Goal: Task Accomplishment & Management: Use online tool/utility

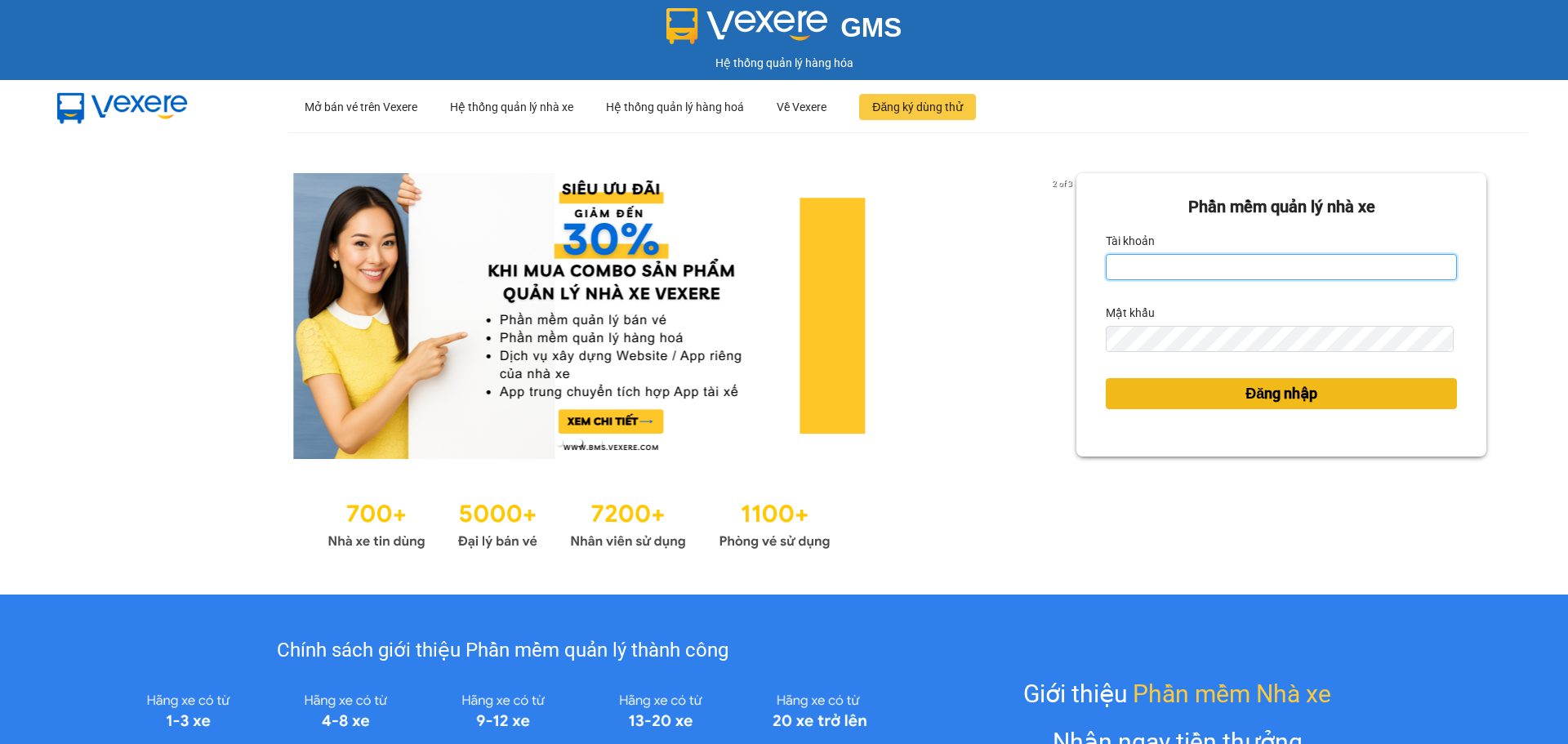
type input "lien.lienhung"
click at [1170, 396] on button "Đăng nhập" at bounding box center [1281, 394] width 351 height 31
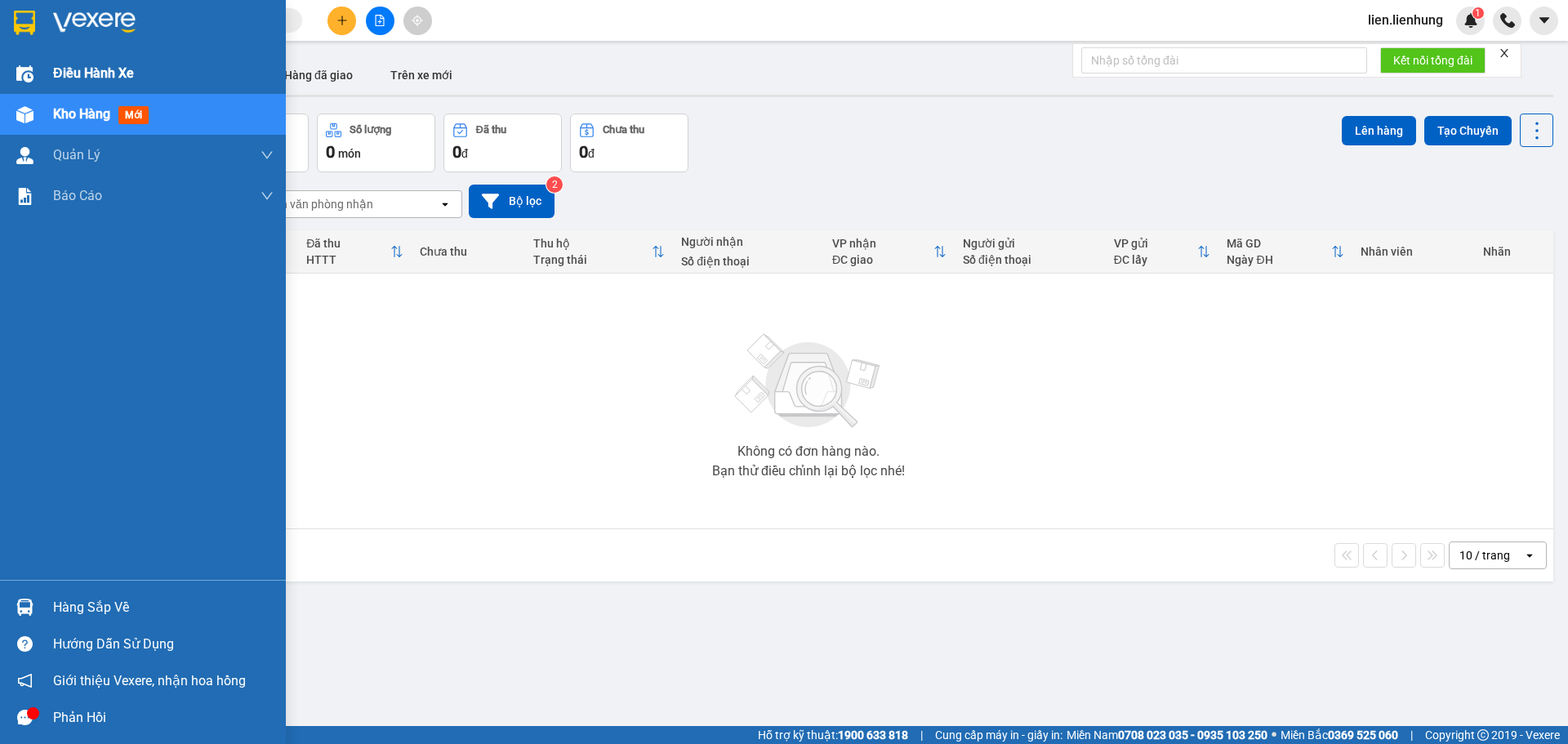
click at [101, 71] on span "Điều hành xe" at bounding box center [93, 73] width 81 height 21
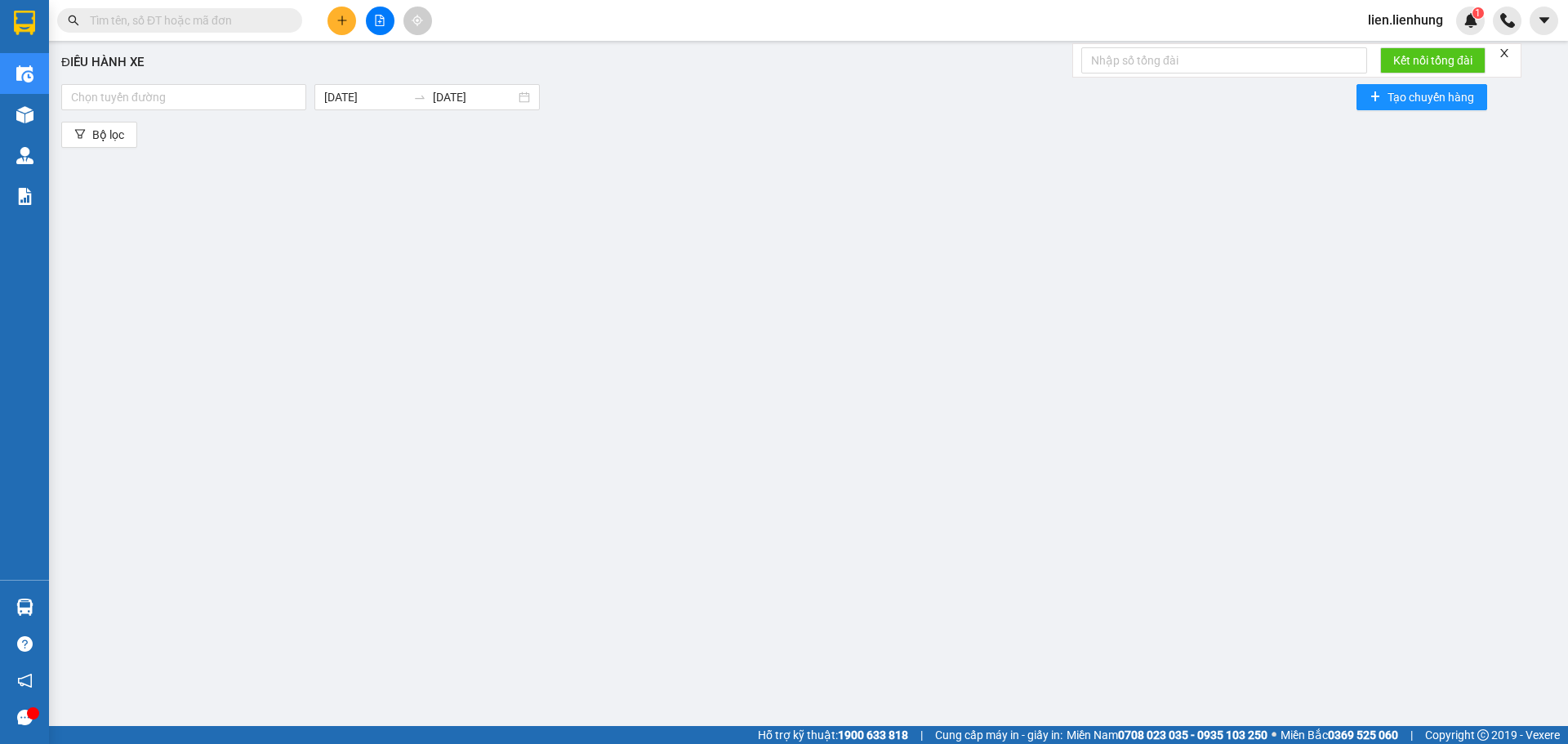
click at [70, 116] on div "Điều hành xe Chọn tuyến đường 15/10/2025 15/10/2025 Tạo chuyến hàng Bộ lọc" at bounding box center [808, 372] width 1503 height 647
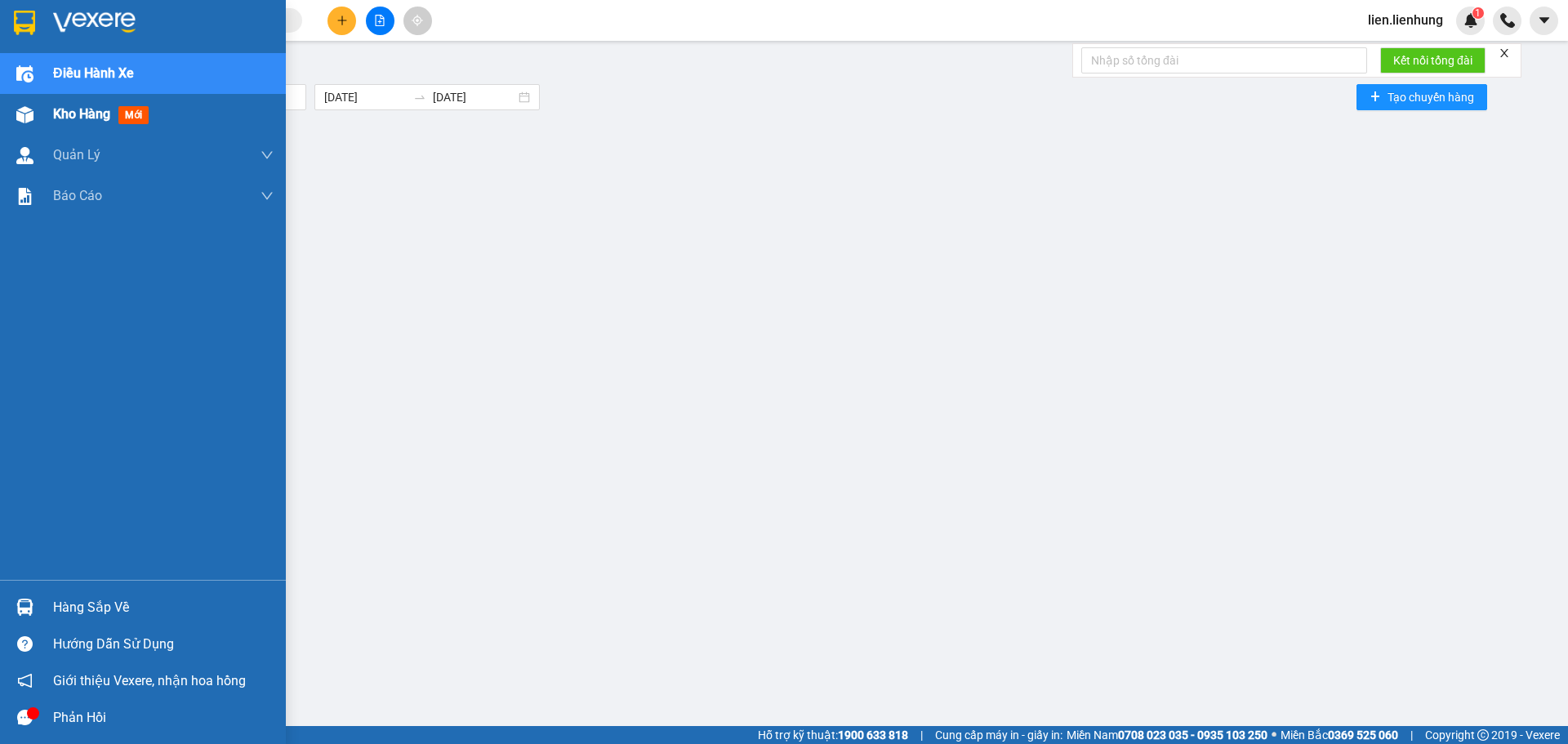
click at [40, 117] on div "Kho hàng mới" at bounding box center [143, 114] width 286 height 40
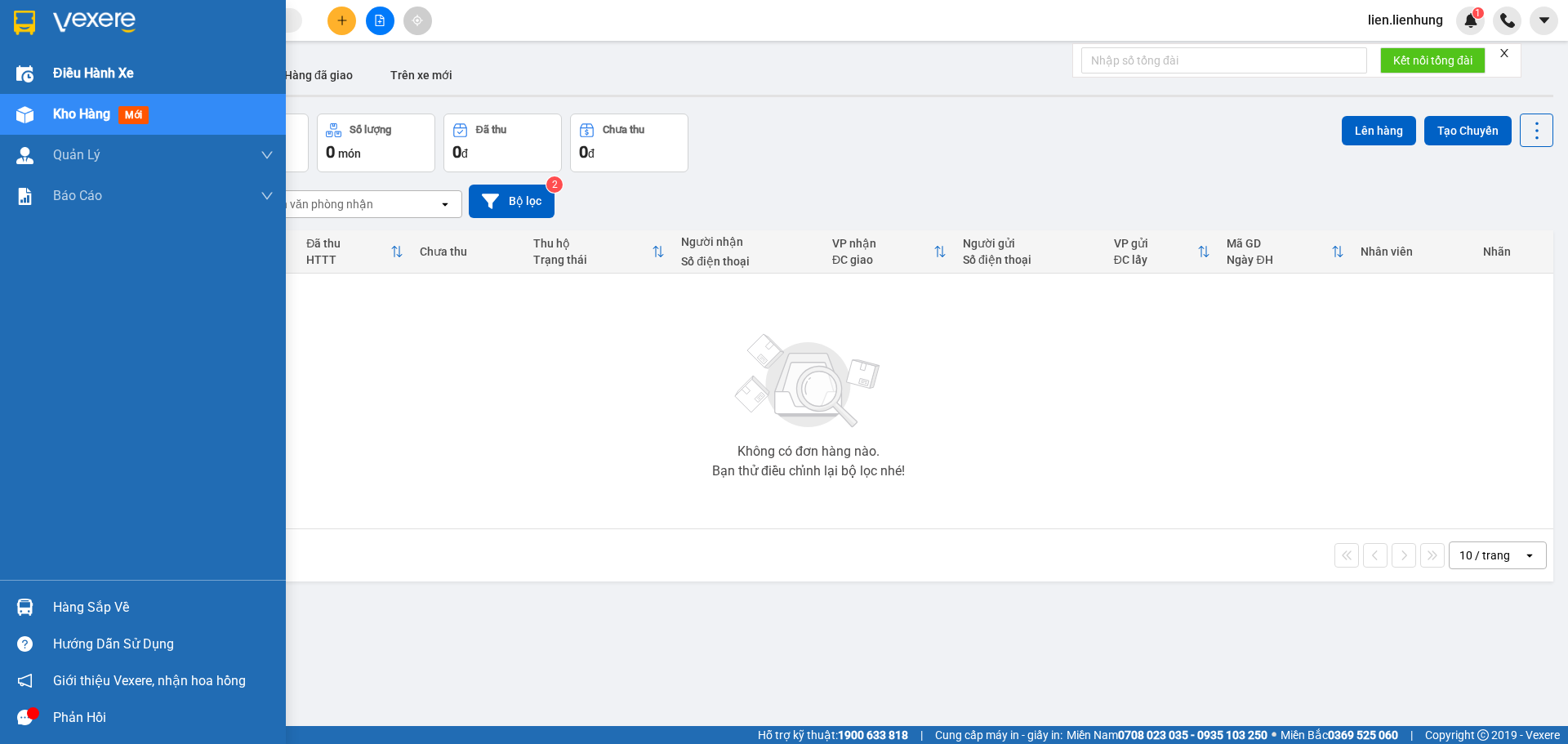
click at [75, 78] on span "Điều hành xe" at bounding box center [93, 73] width 81 height 21
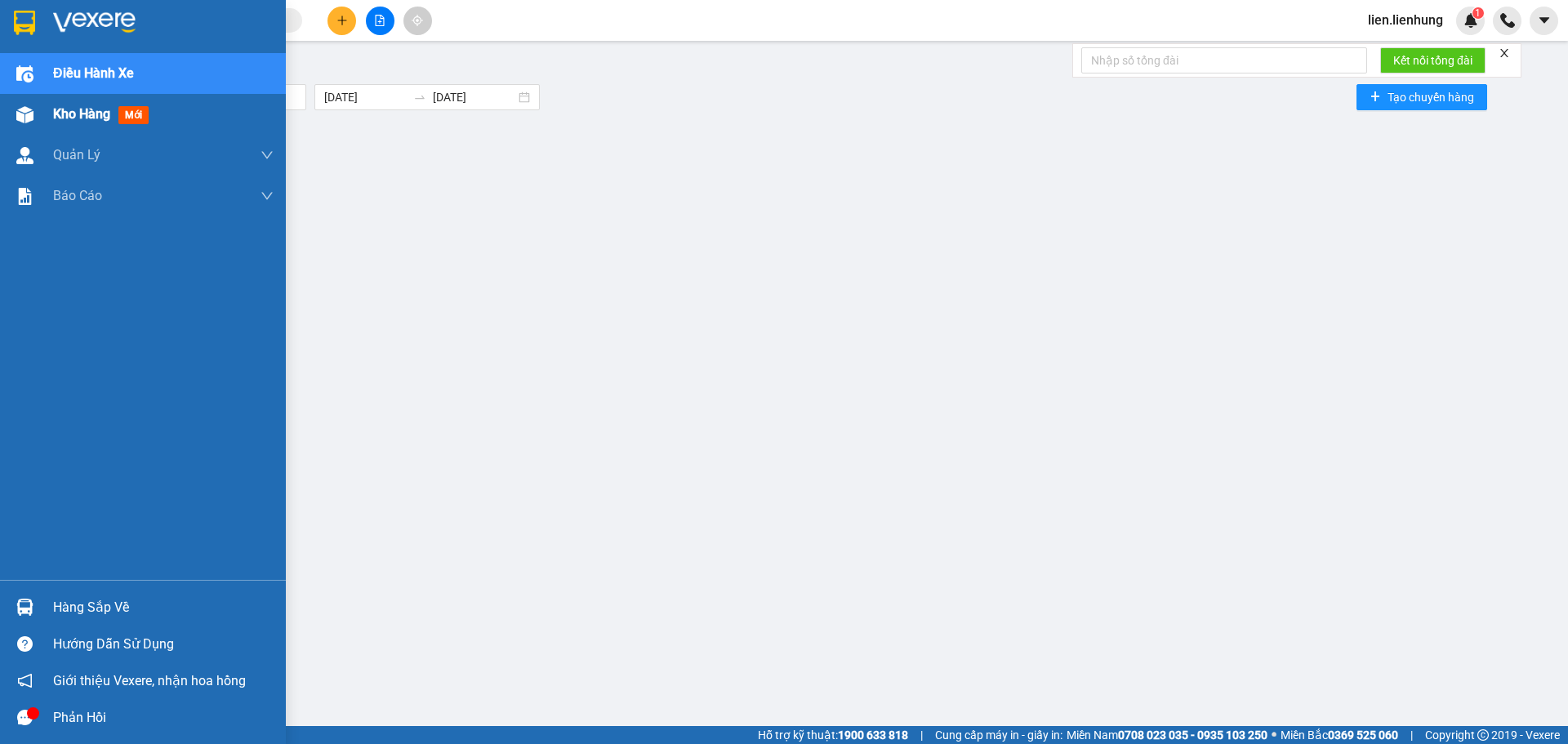
click at [104, 107] on span "Kho hàng" at bounding box center [81, 114] width 57 height 16
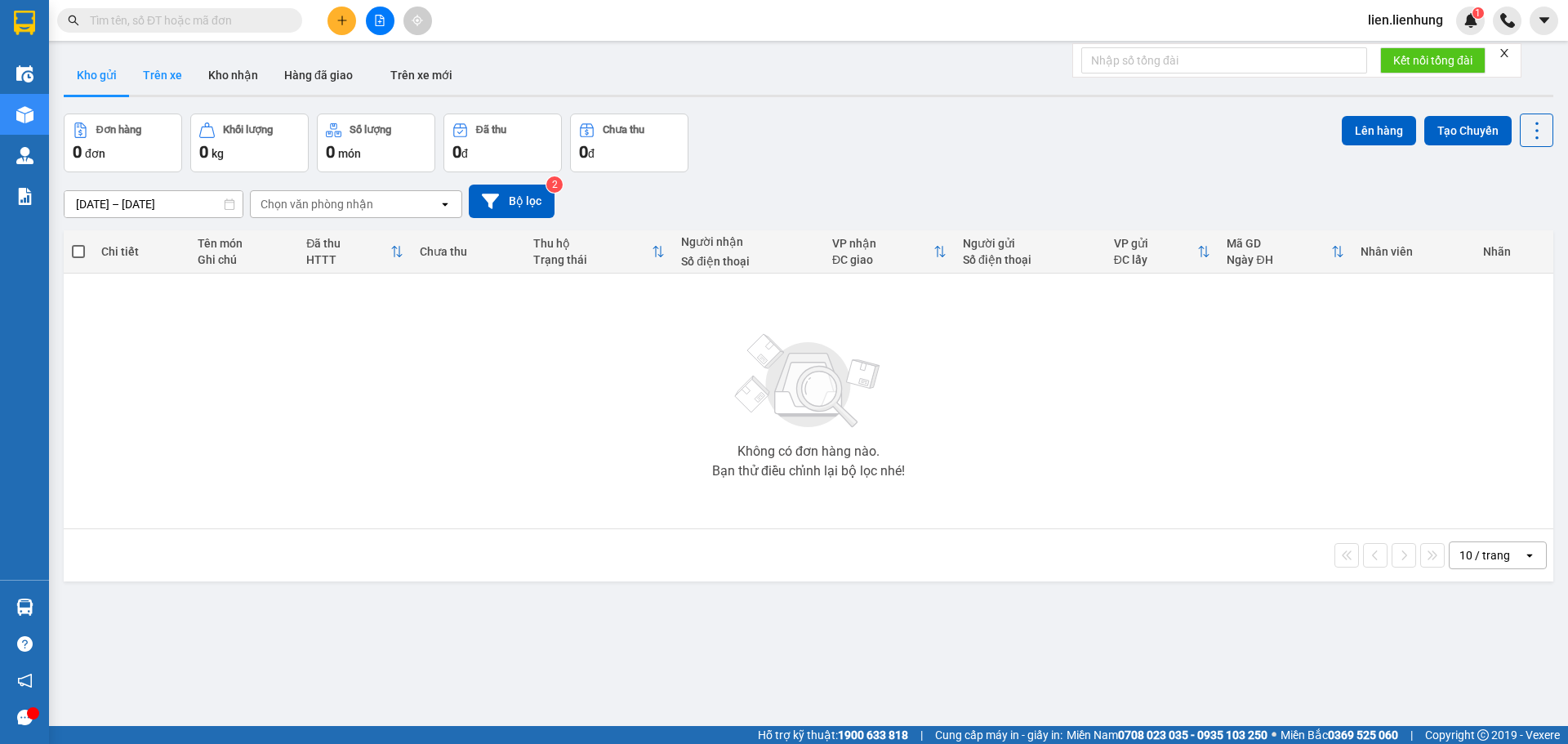
click at [153, 69] on button "Trên xe" at bounding box center [162, 74] width 65 height 39
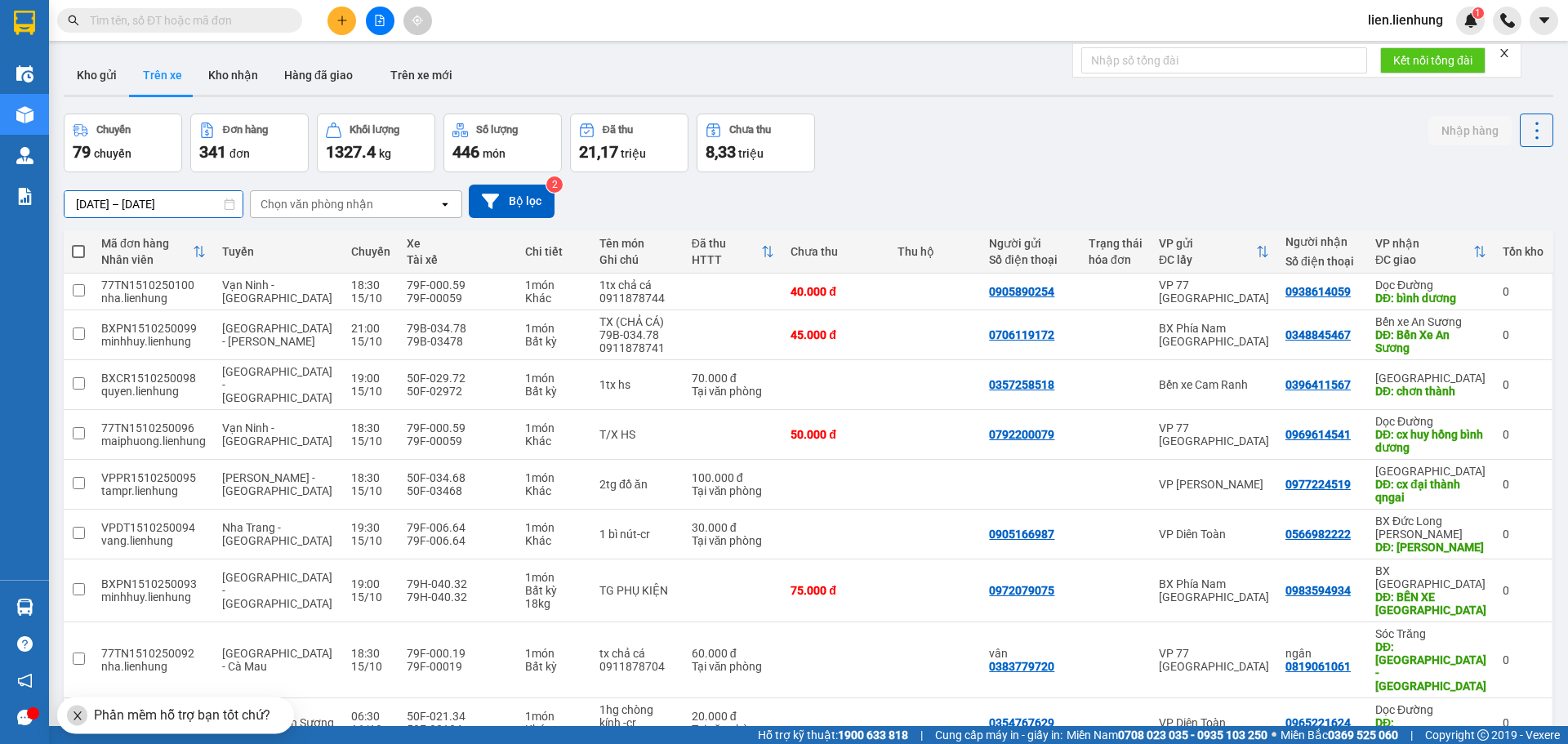
click at [161, 196] on input "13/10/2025 – 15/10/2025" at bounding box center [153, 204] width 178 height 26
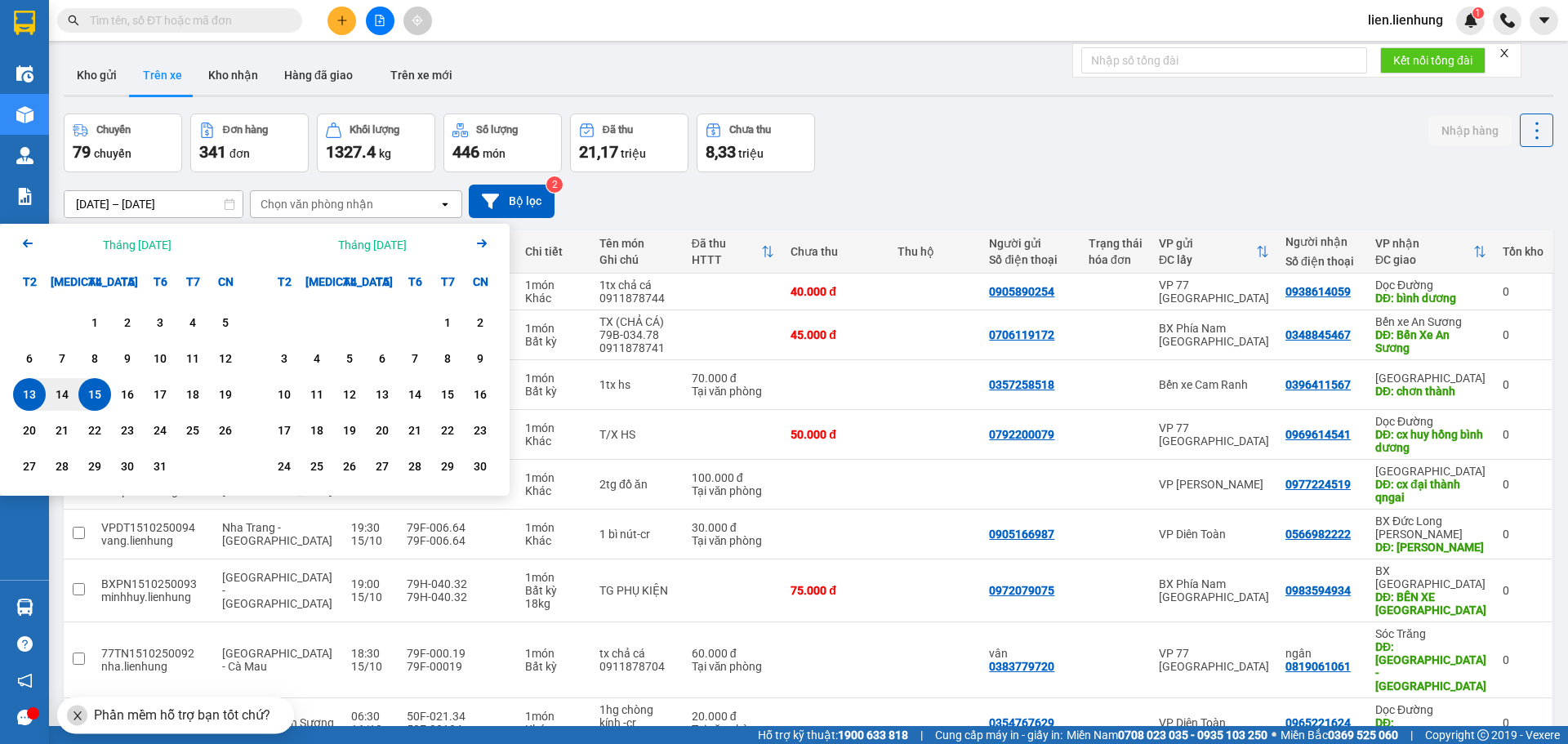
click at [93, 393] on div "15" at bounding box center [95, 395] width 23 height 20
type input "15/10/2025 – / /"
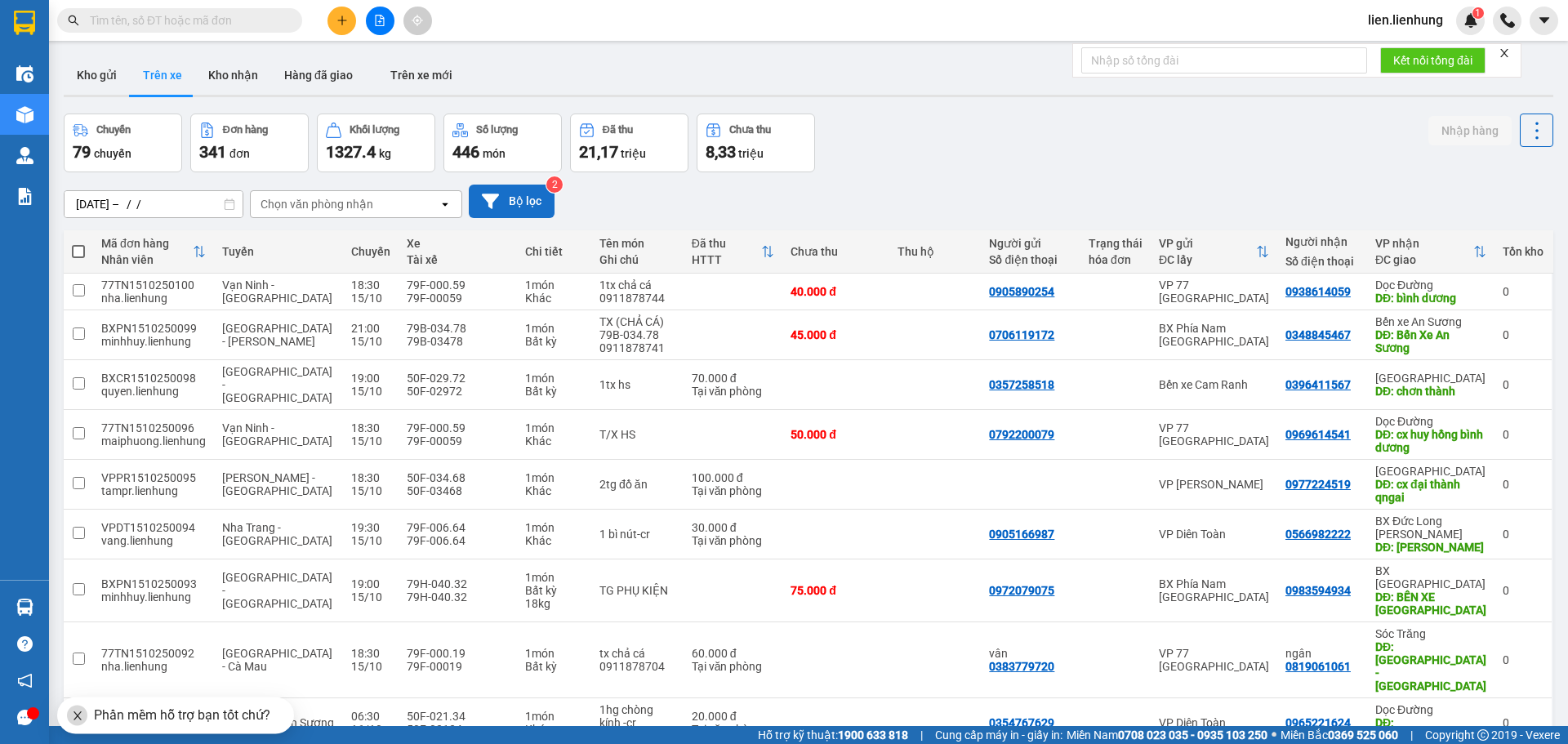
click at [508, 197] on button "Bộ lọc" at bounding box center [511, 201] width 86 height 34
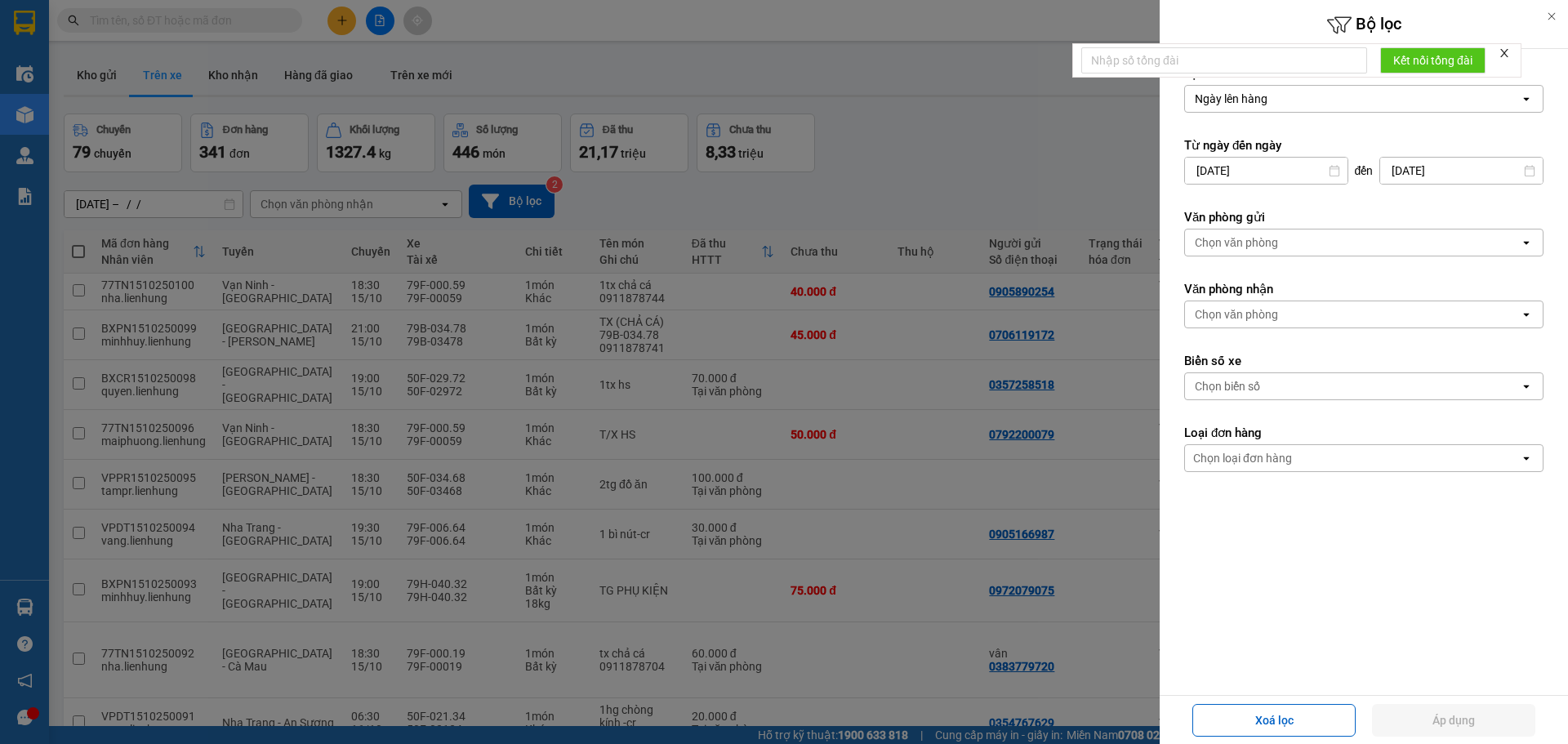
click at [1556, 14] on icon at bounding box center [1551, 17] width 12 height 12
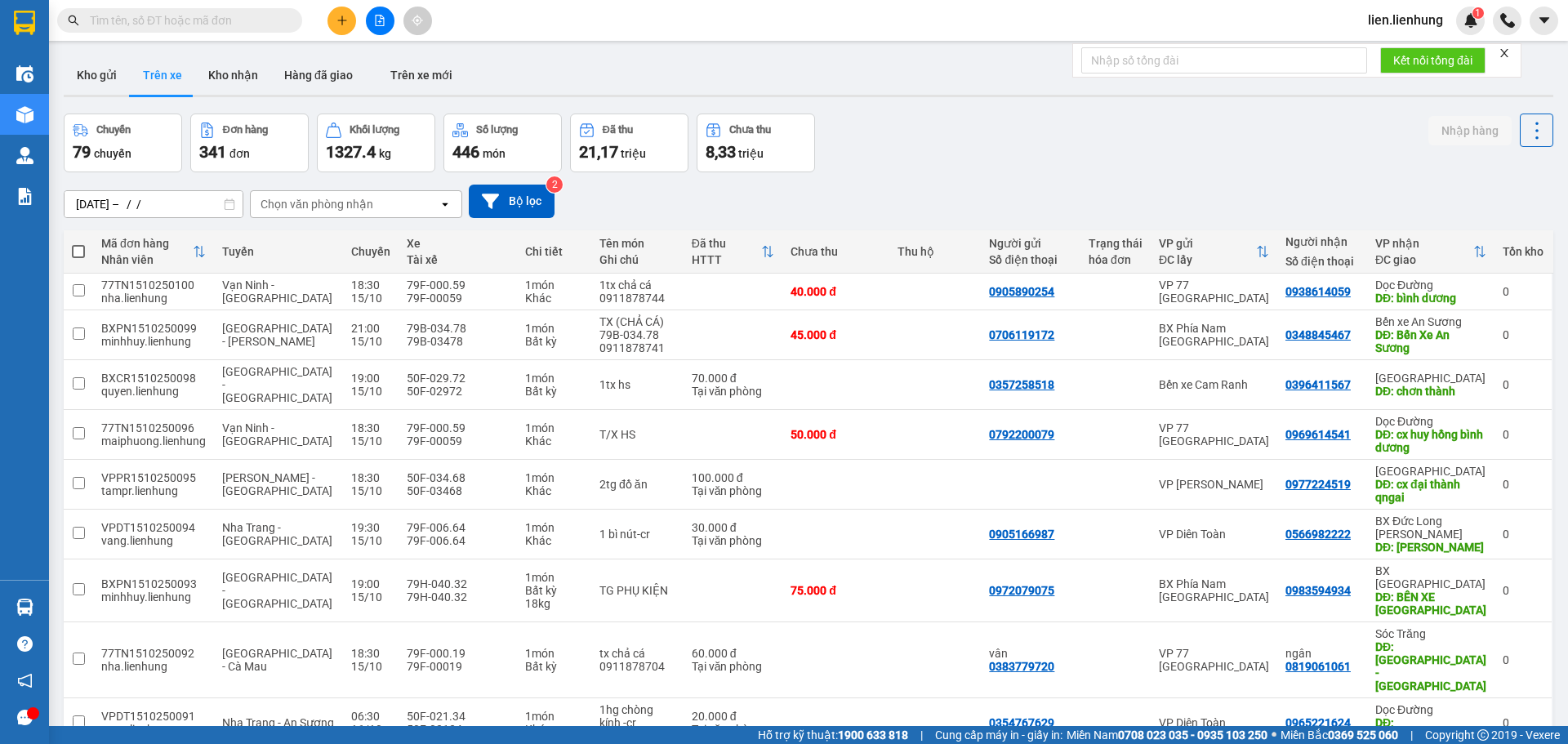
click at [117, 247] on div "Mã đơn hàng" at bounding box center [147, 244] width 92 height 13
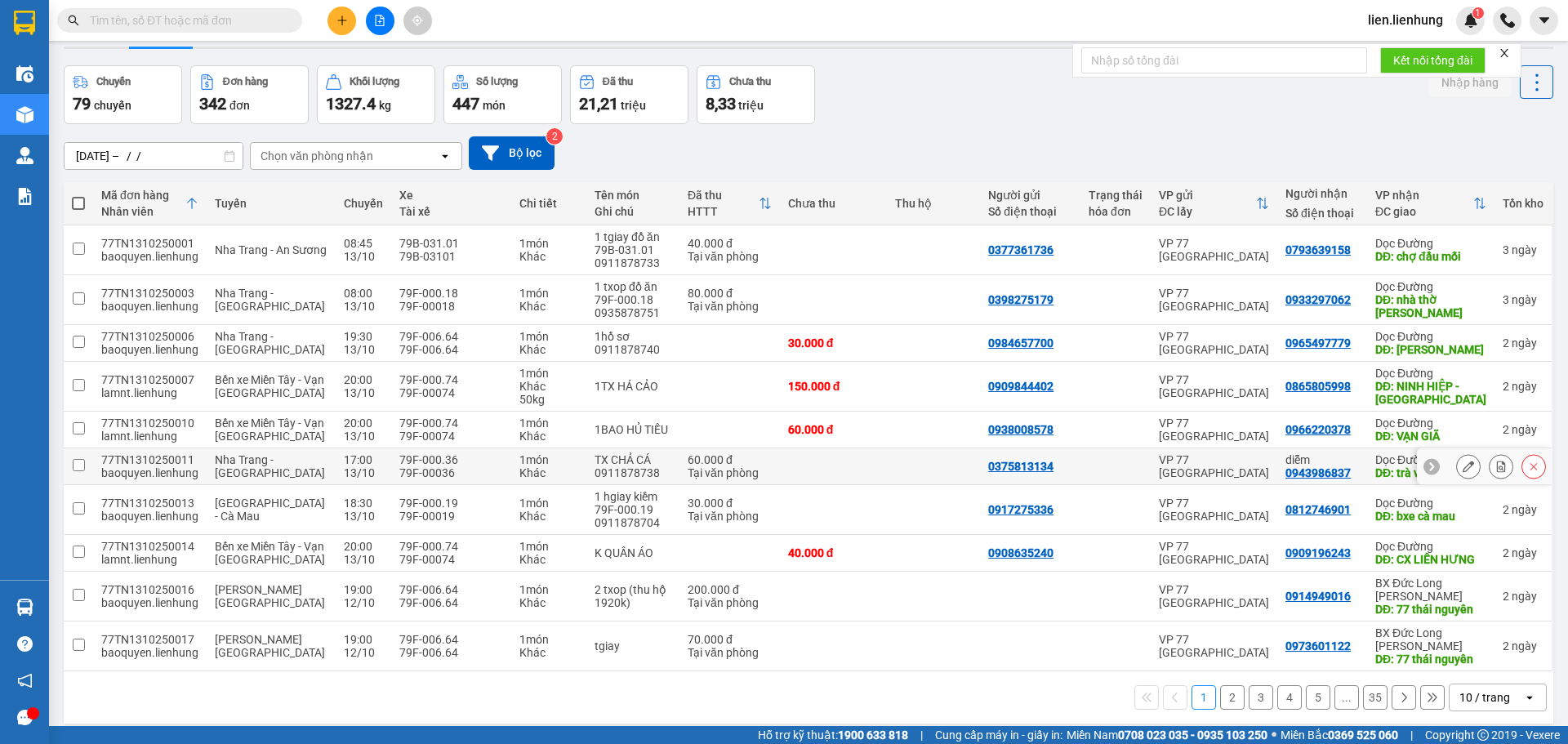
scroll to position [75, 0]
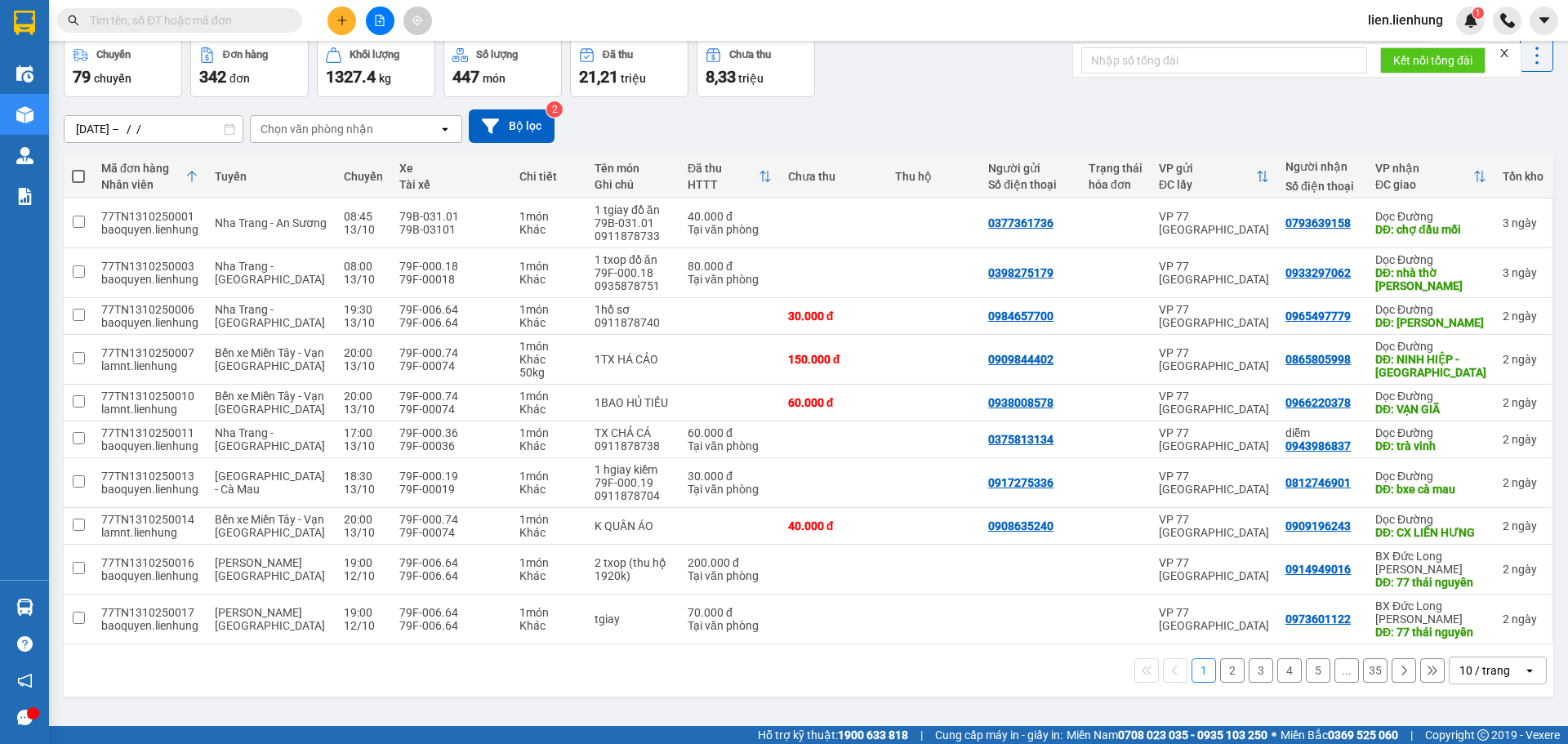
click at [187, 174] on icon at bounding box center [192, 177] width 13 height 13
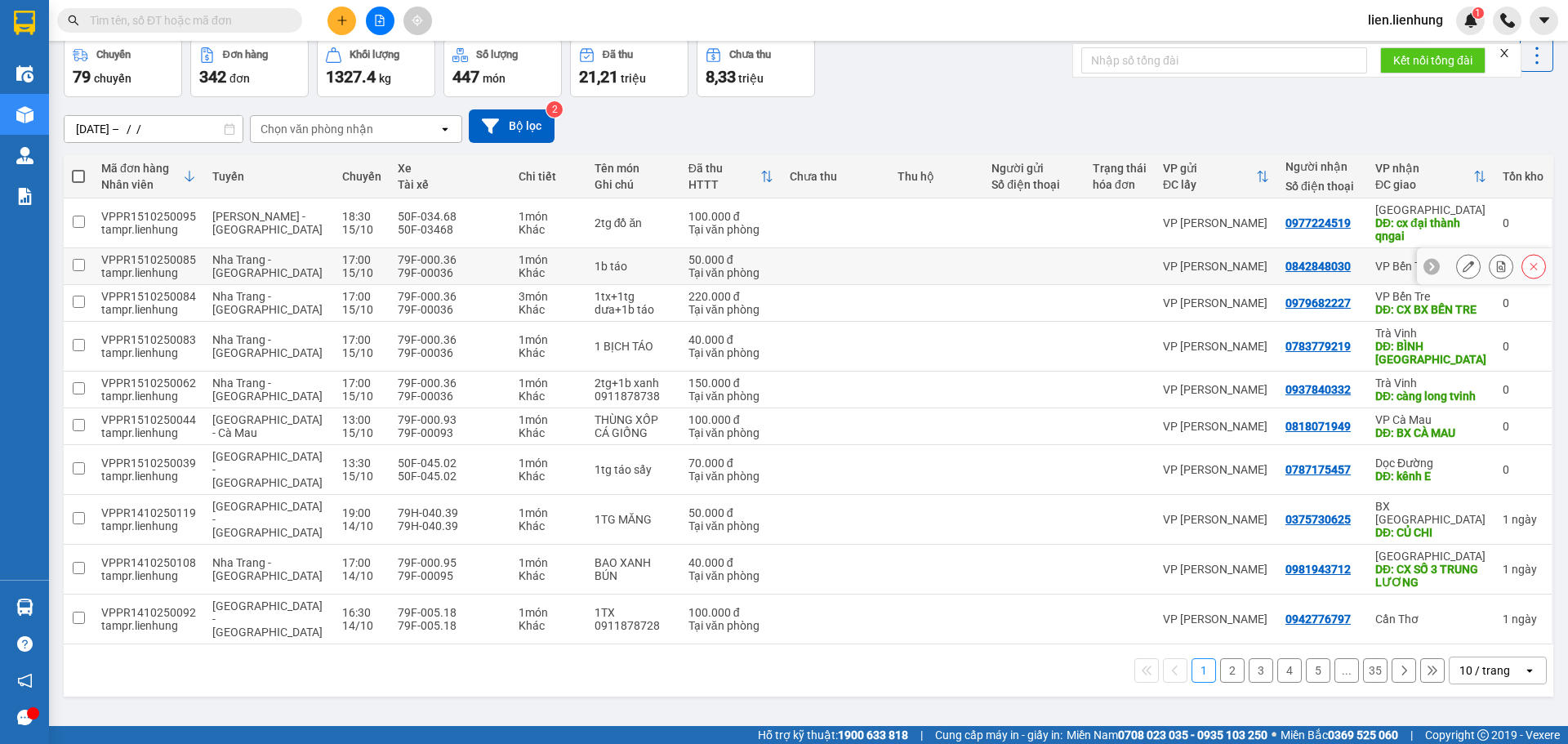
scroll to position [0, 0]
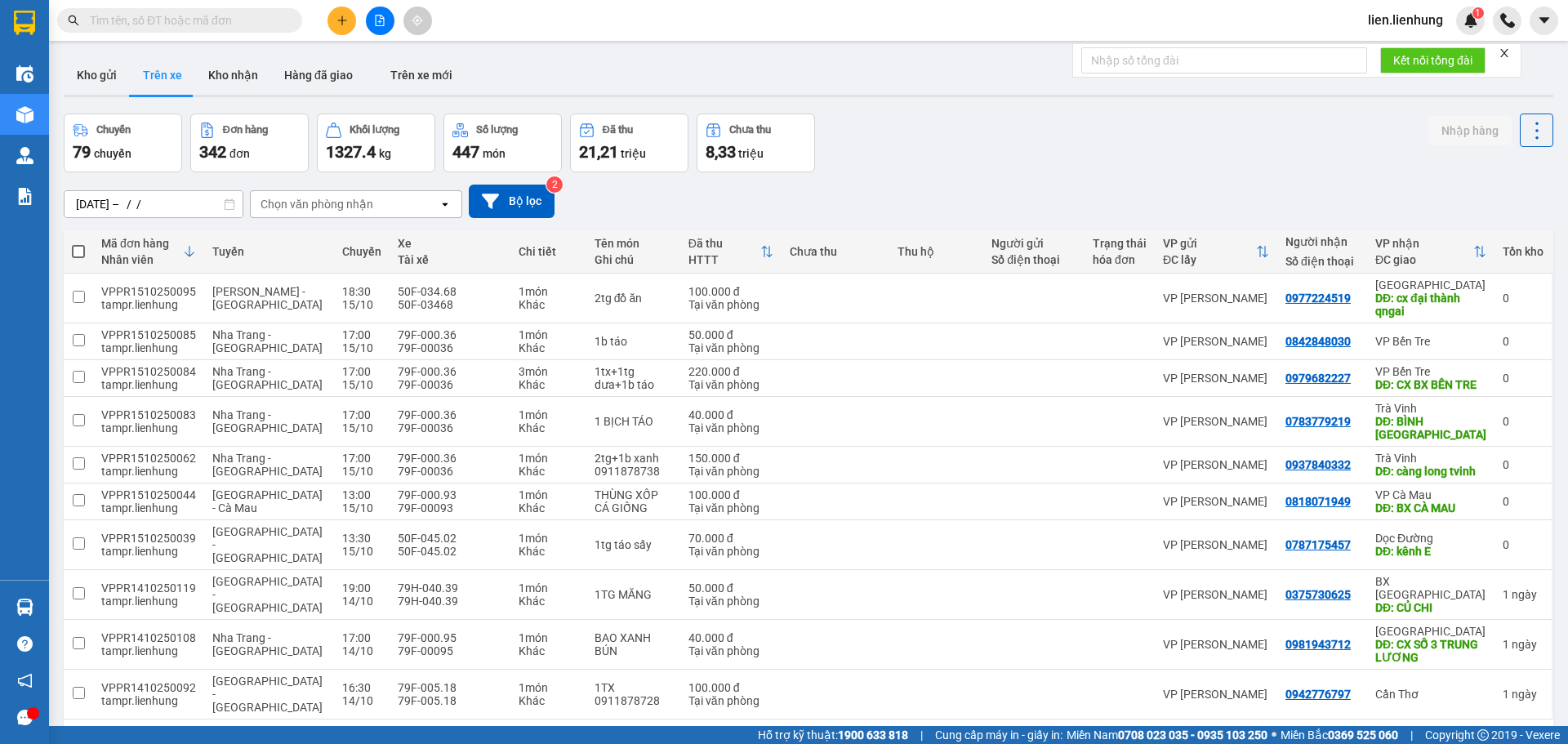
click at [372, 213] on div "Chọn văn phòng nhận" at bounding box center [344, 204] width 188 height 26
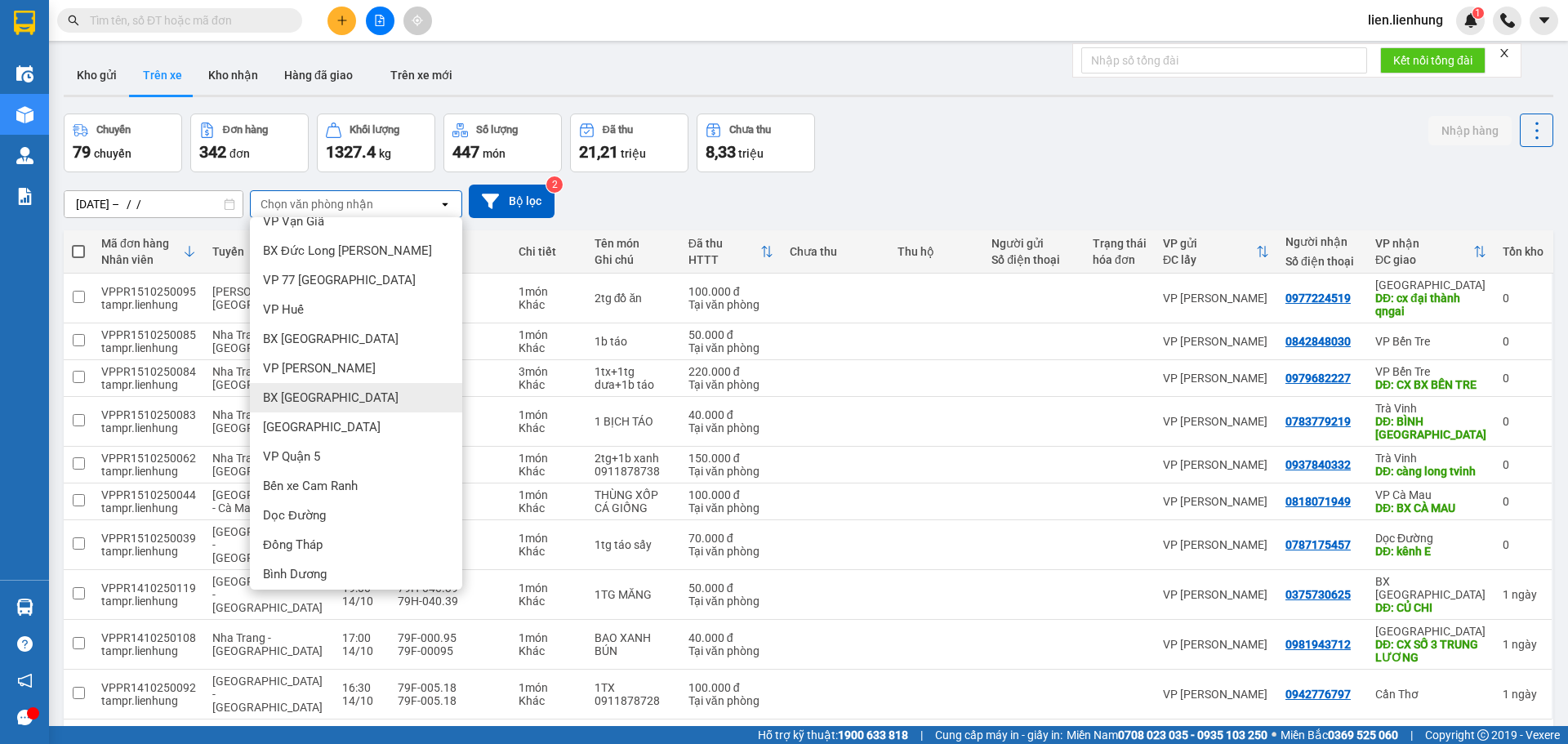
scroll to position [163, 0]
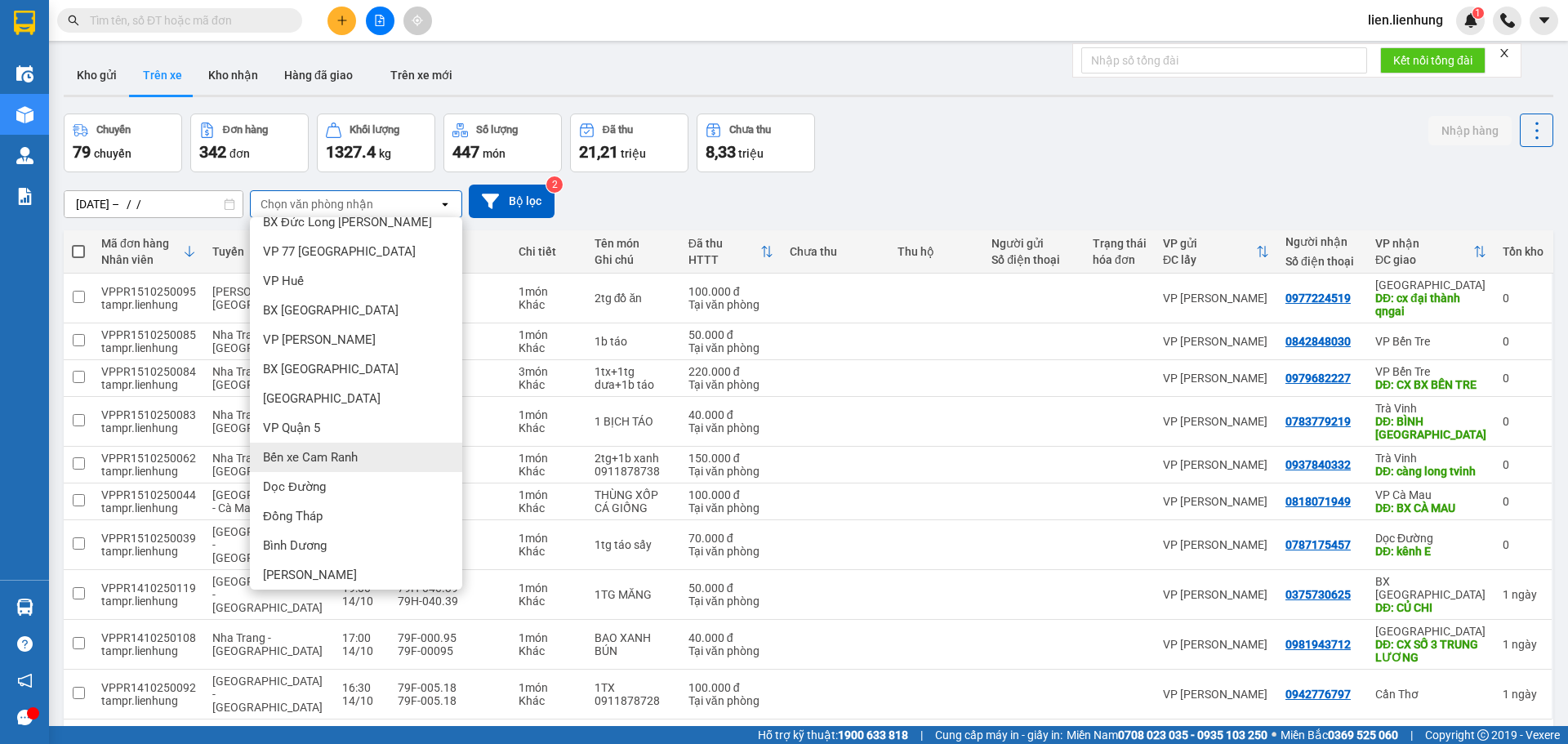
click at [344, 446] on div "Bến xe Cam Ranh" at bounding box center [355, 457] width 212 height 30
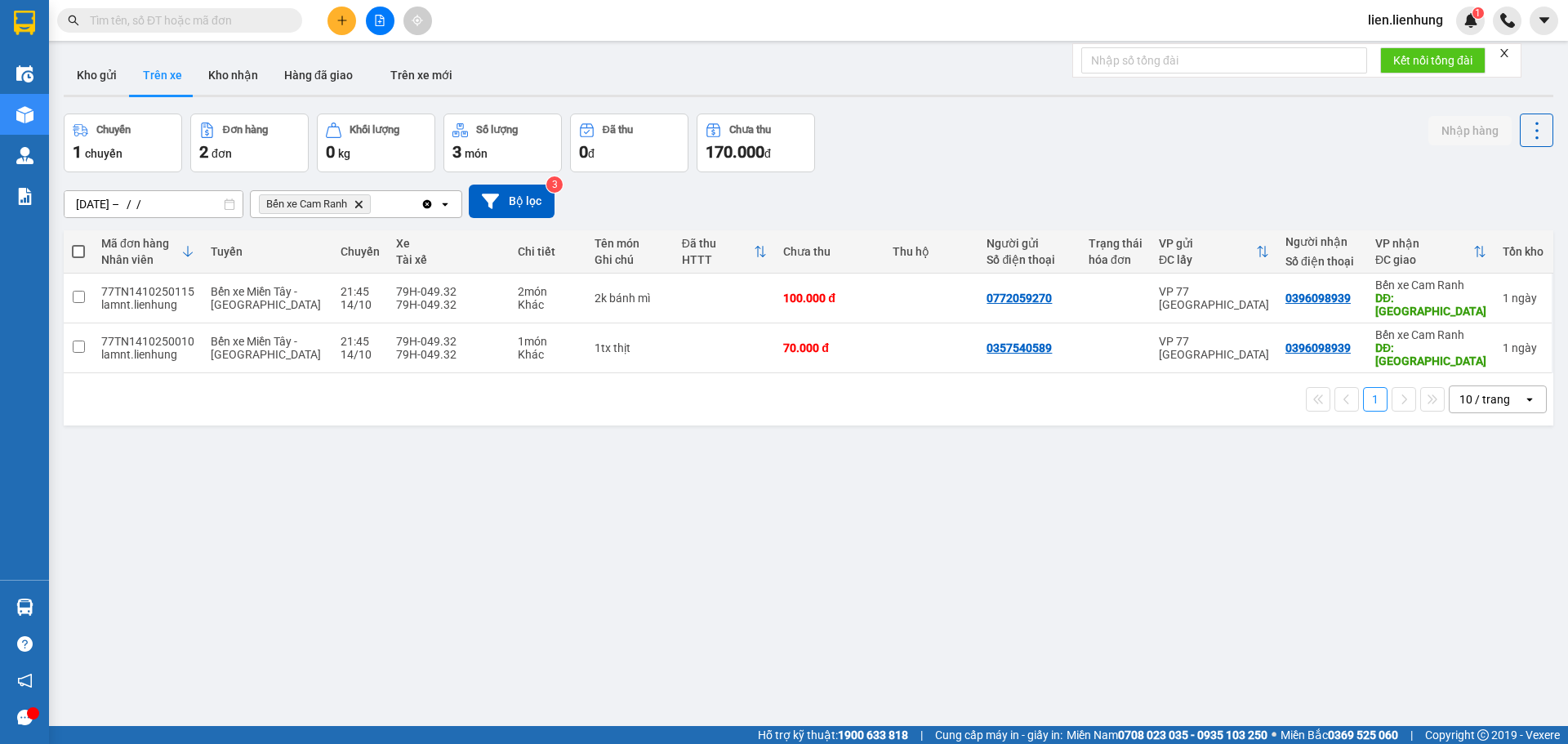
click at [362, 205] on icon "Bến xe Cam Ranh, close by backspace" at bounding box center [359, 203] width 7 height 7
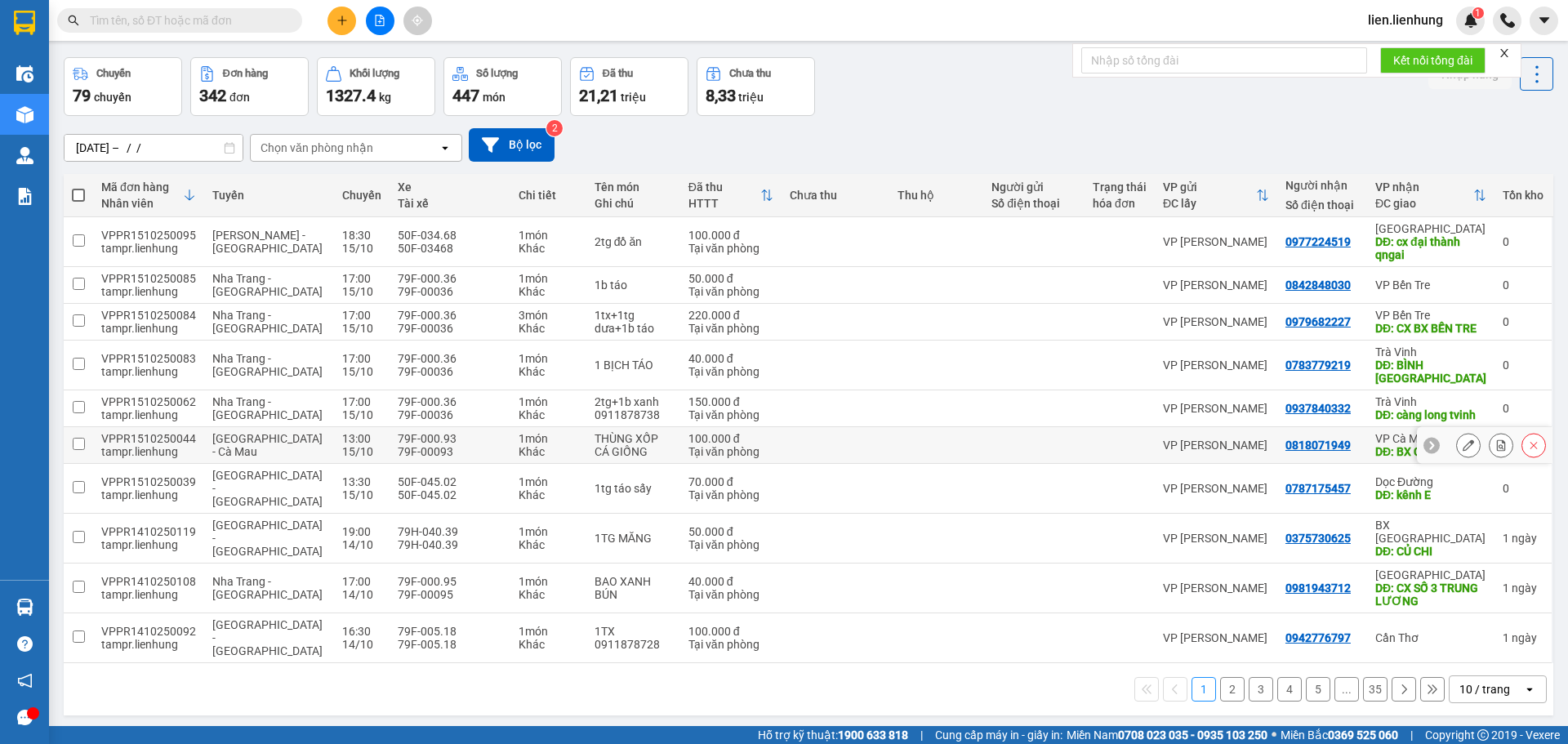
scroll to position [0, 0]
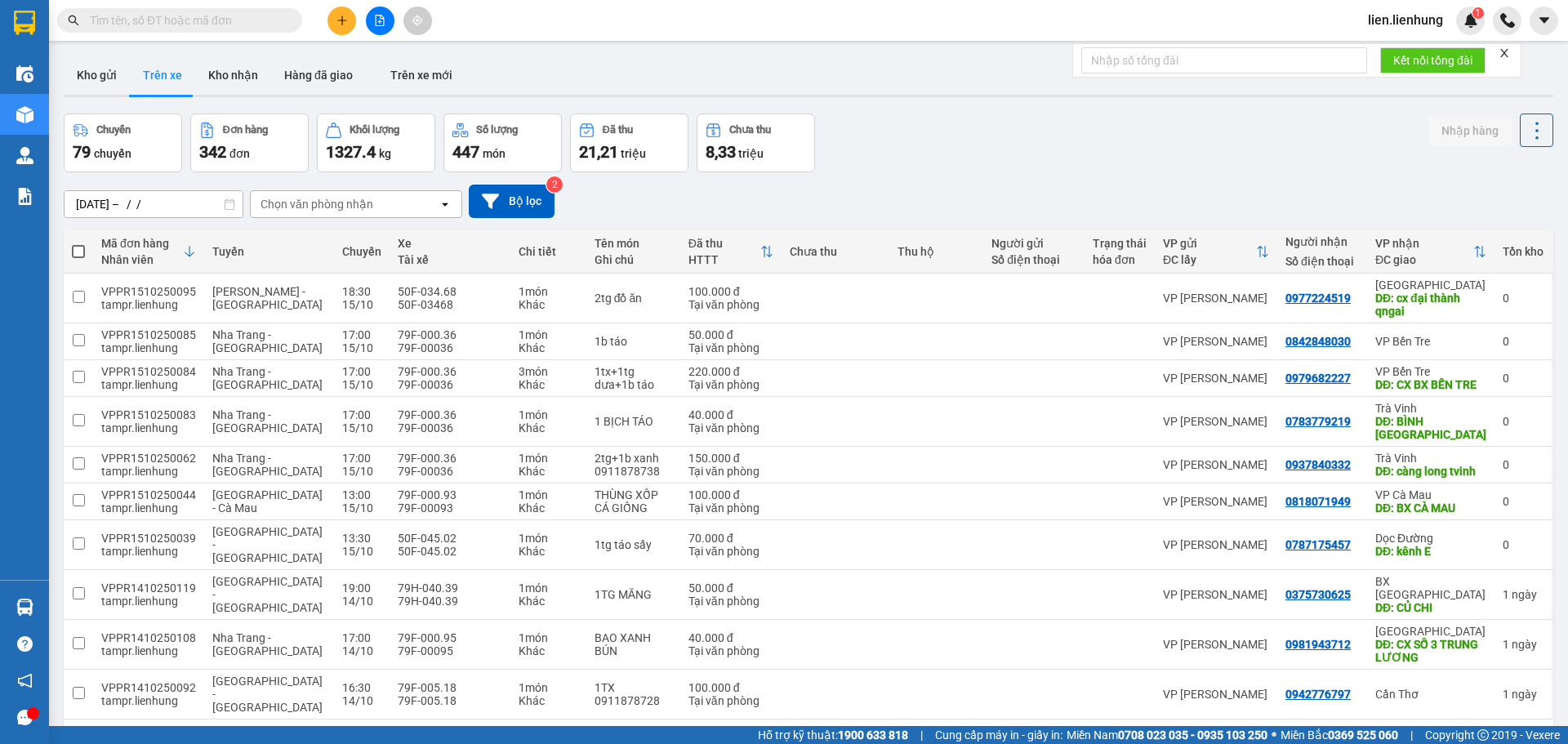
click at [184, 254] on icon at bounding box center [189, 252] width 10 height 12
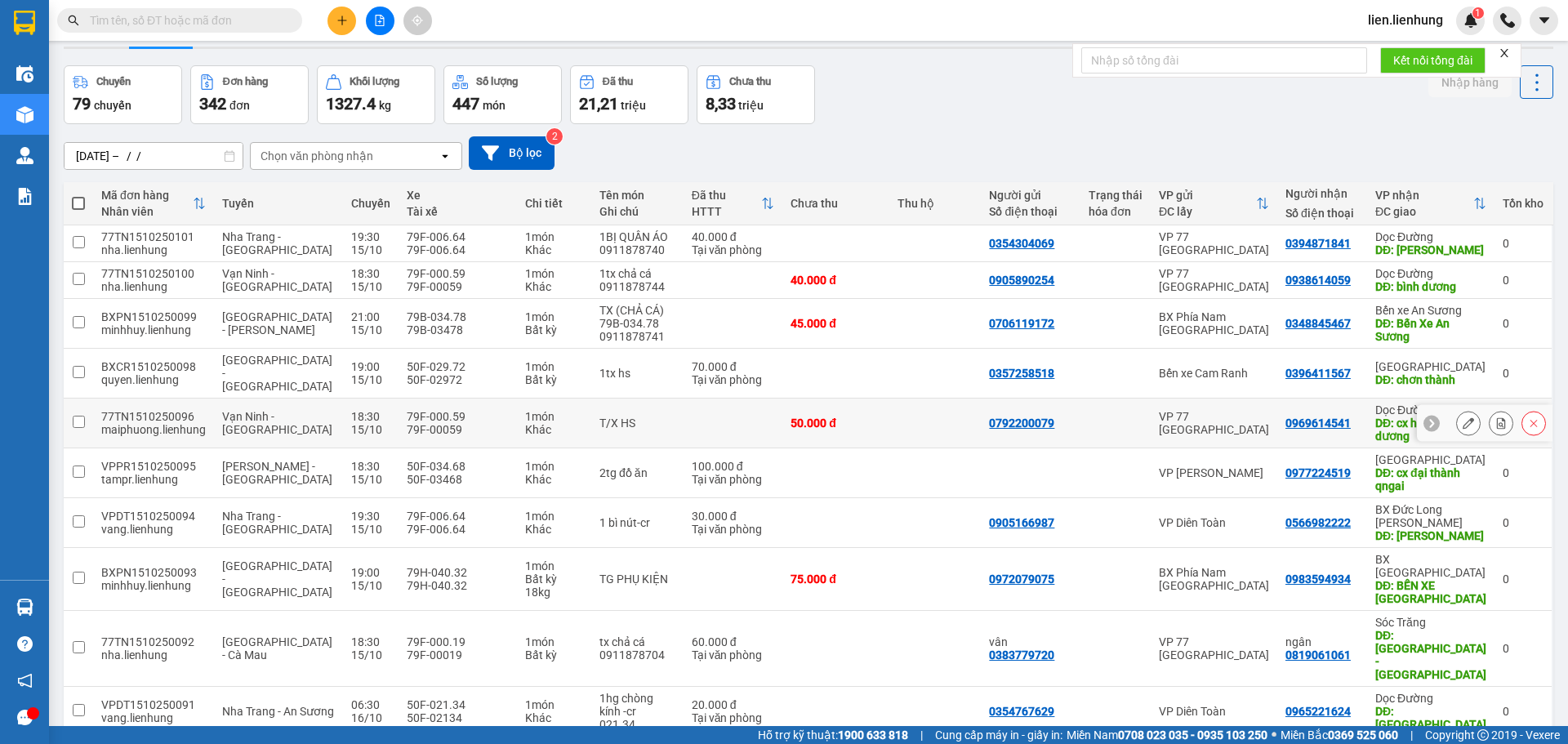
scroll to position [75, 0]
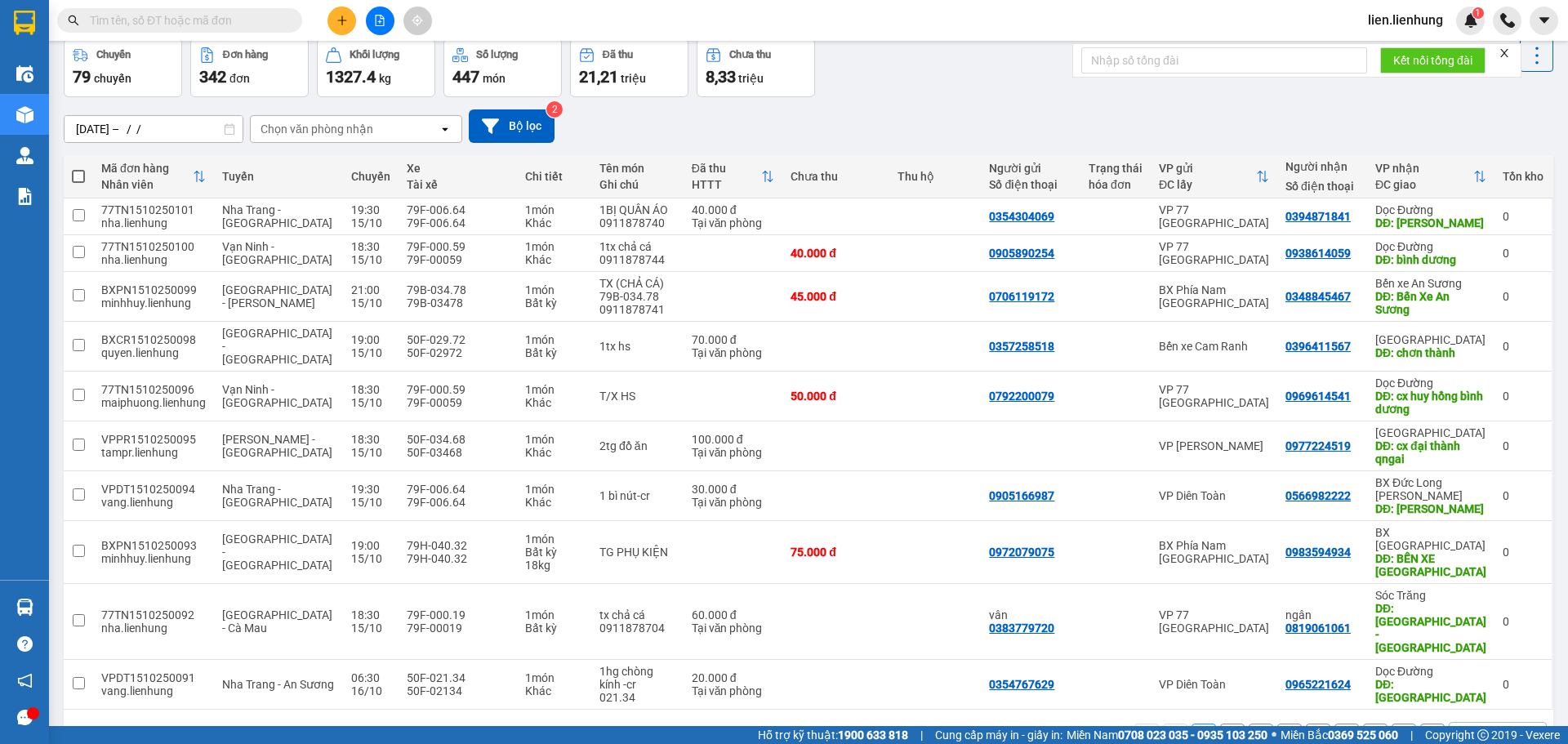
click at [203, 181] on icon at bounding box center [199, 177] width 13 height 13
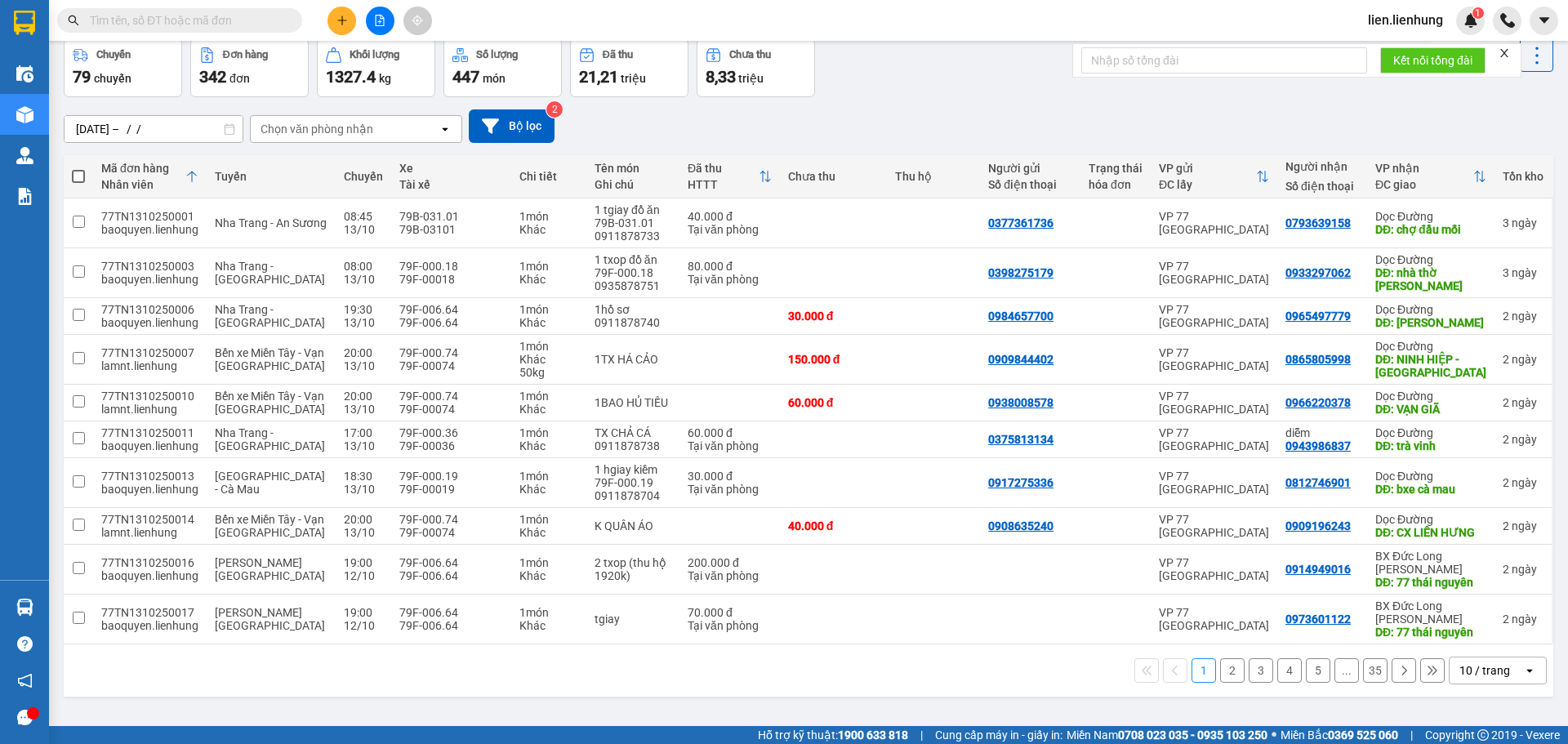
click at [1228, 658] on button "2" at bounding box center [1233, 671] width 25 height 25
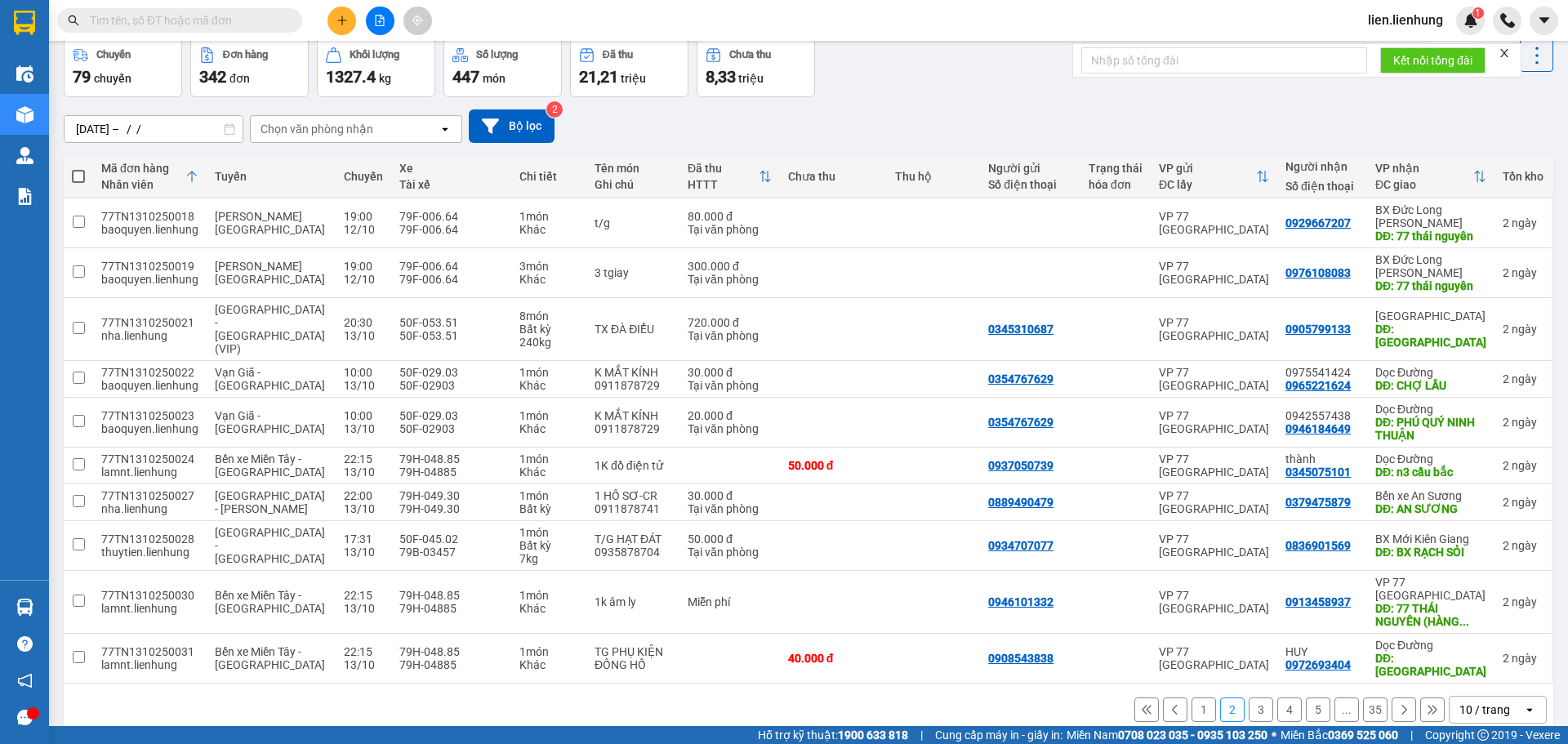
click at [1249, 697] on button "3" at bounding box center [1261, 709] width 25 height 25
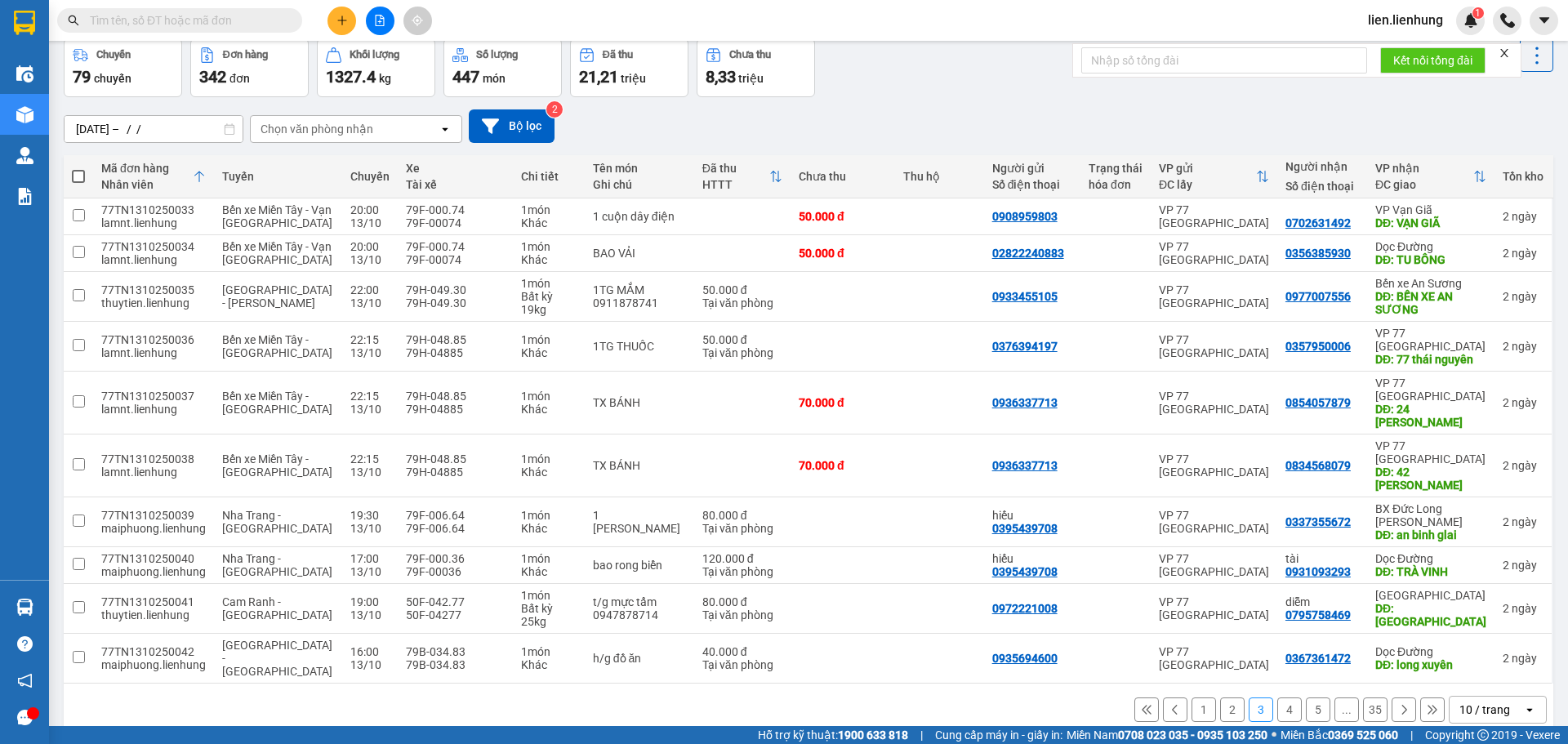
click at [1278, 697] on button "4" at bounding box center [1290, 709] width 25 height 25
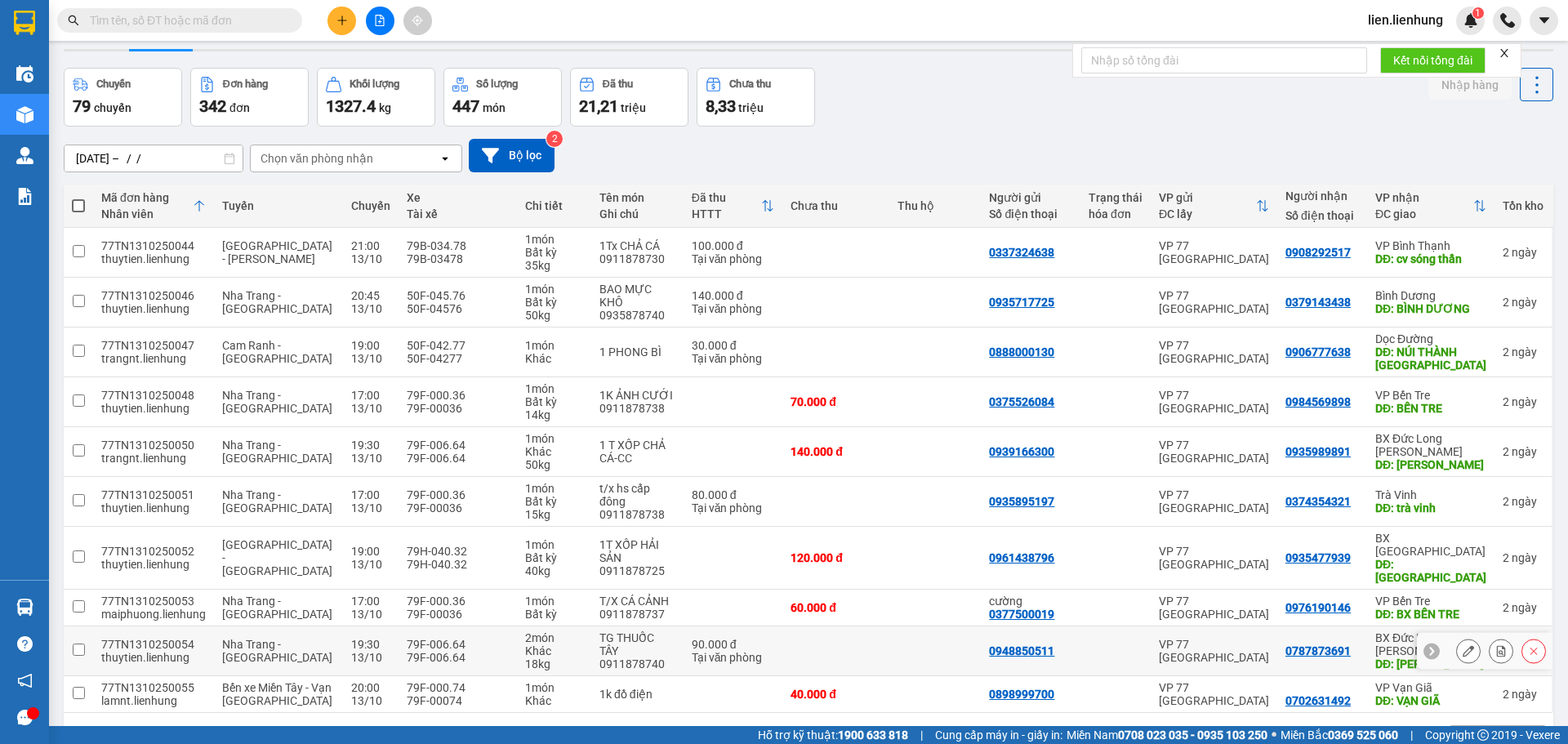
scroll to position [87, 0]
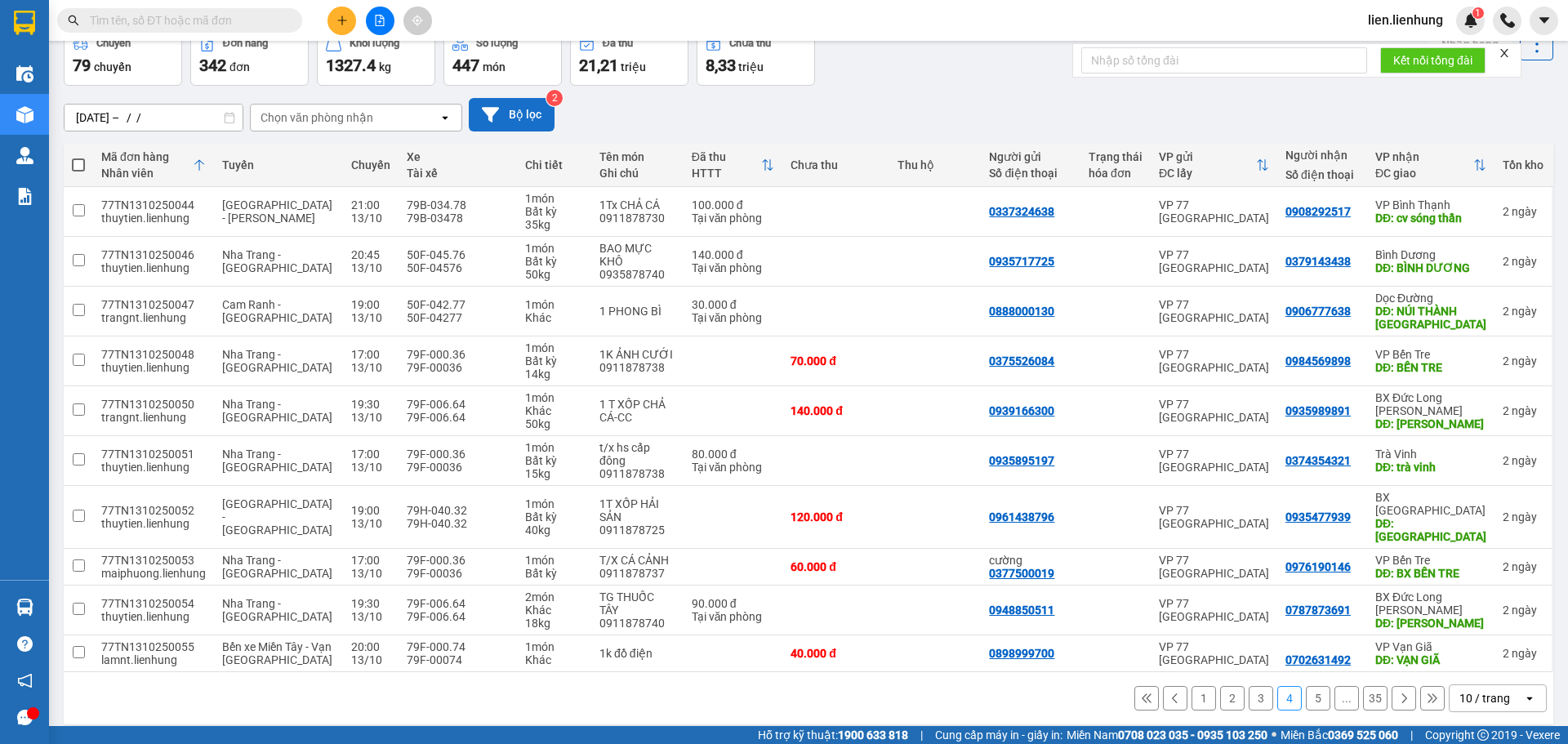
click at [525, 120] on button "Bộ lọc" at bounding box center [511, 115] width 86 height 34
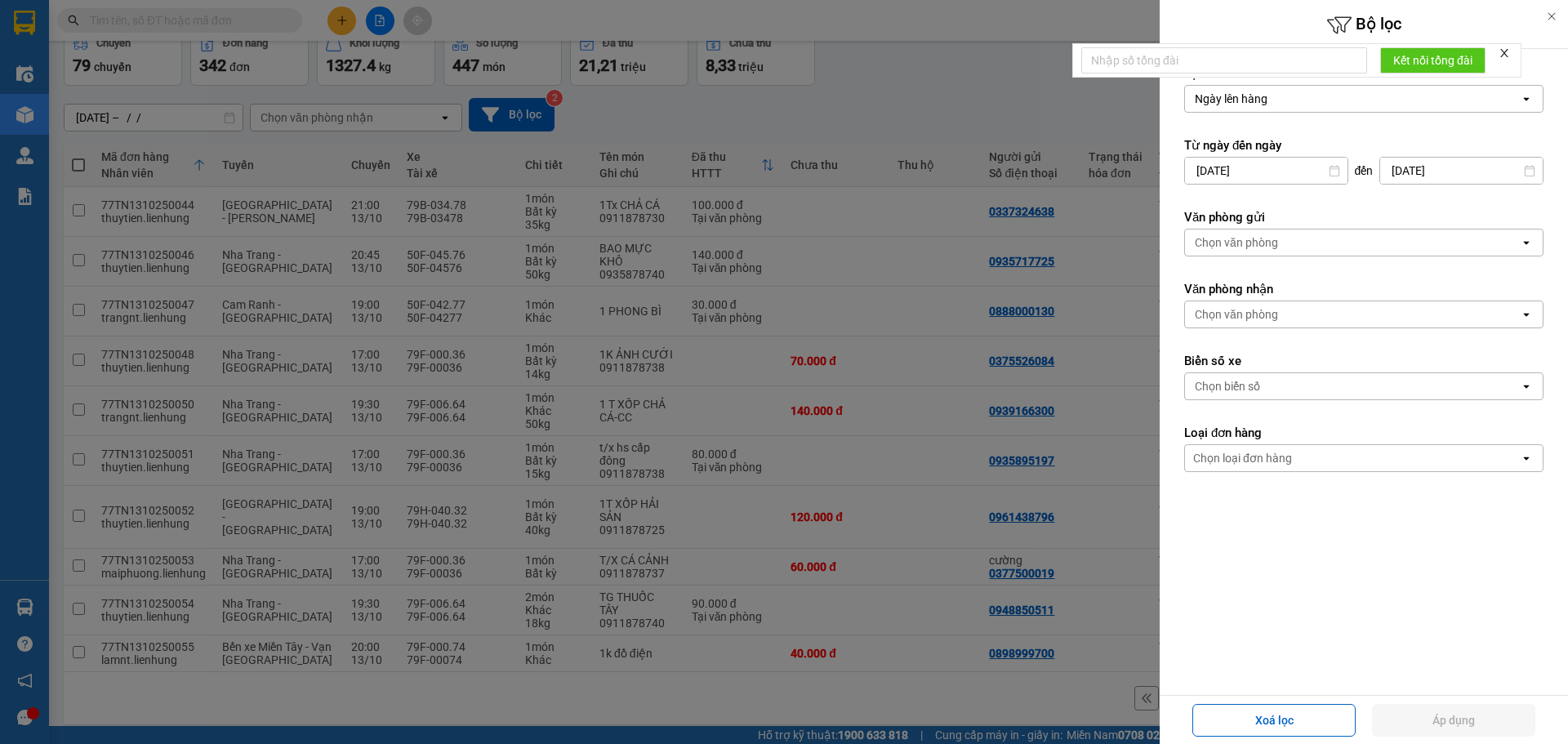
click at [1318, 178] on input "13/10/2025" at bounding box center [1266, 171] width 163 height 26
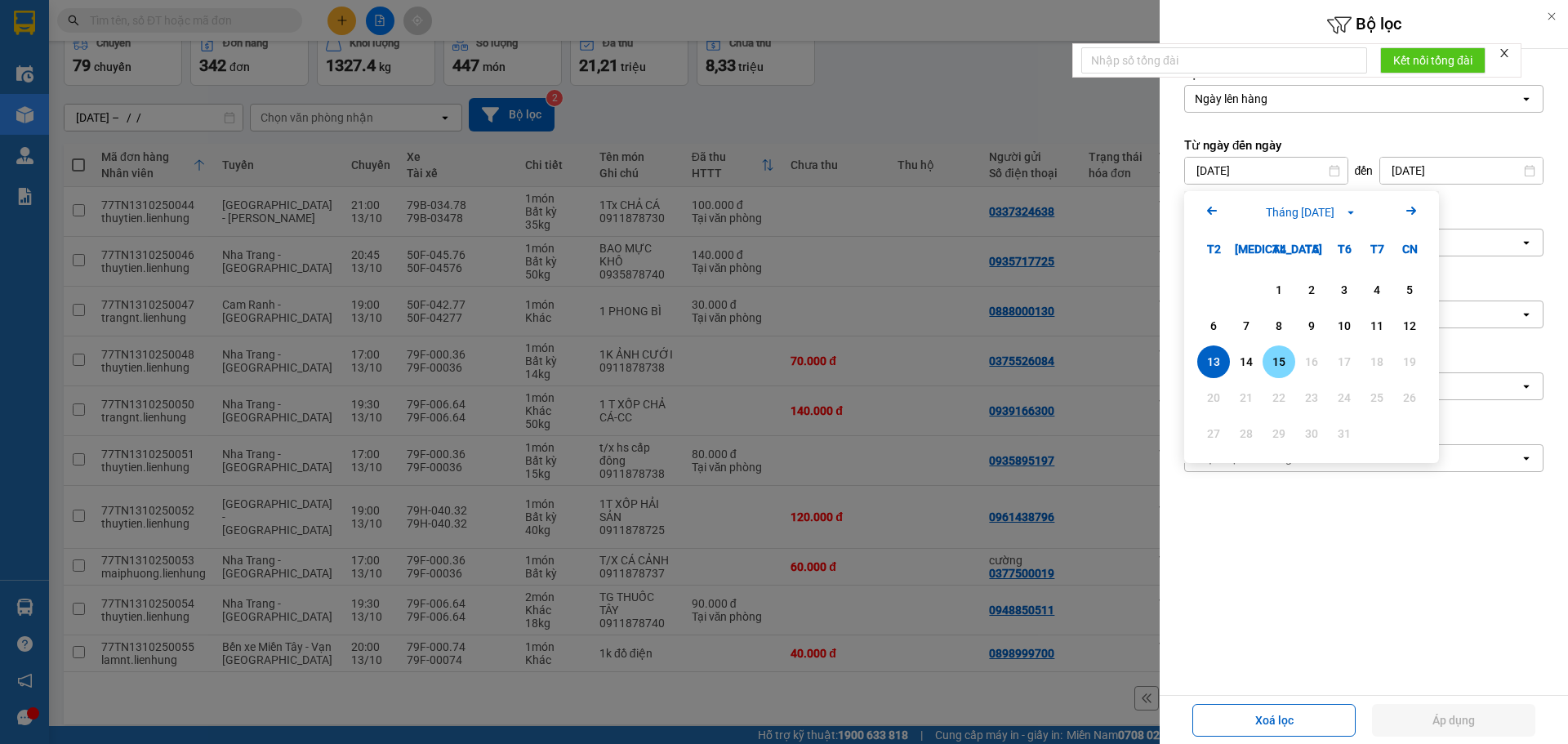
click at [1268, 354] on div "15" at bounding box center [1279, 362] width 23 height 20
type input "15/10/2025"
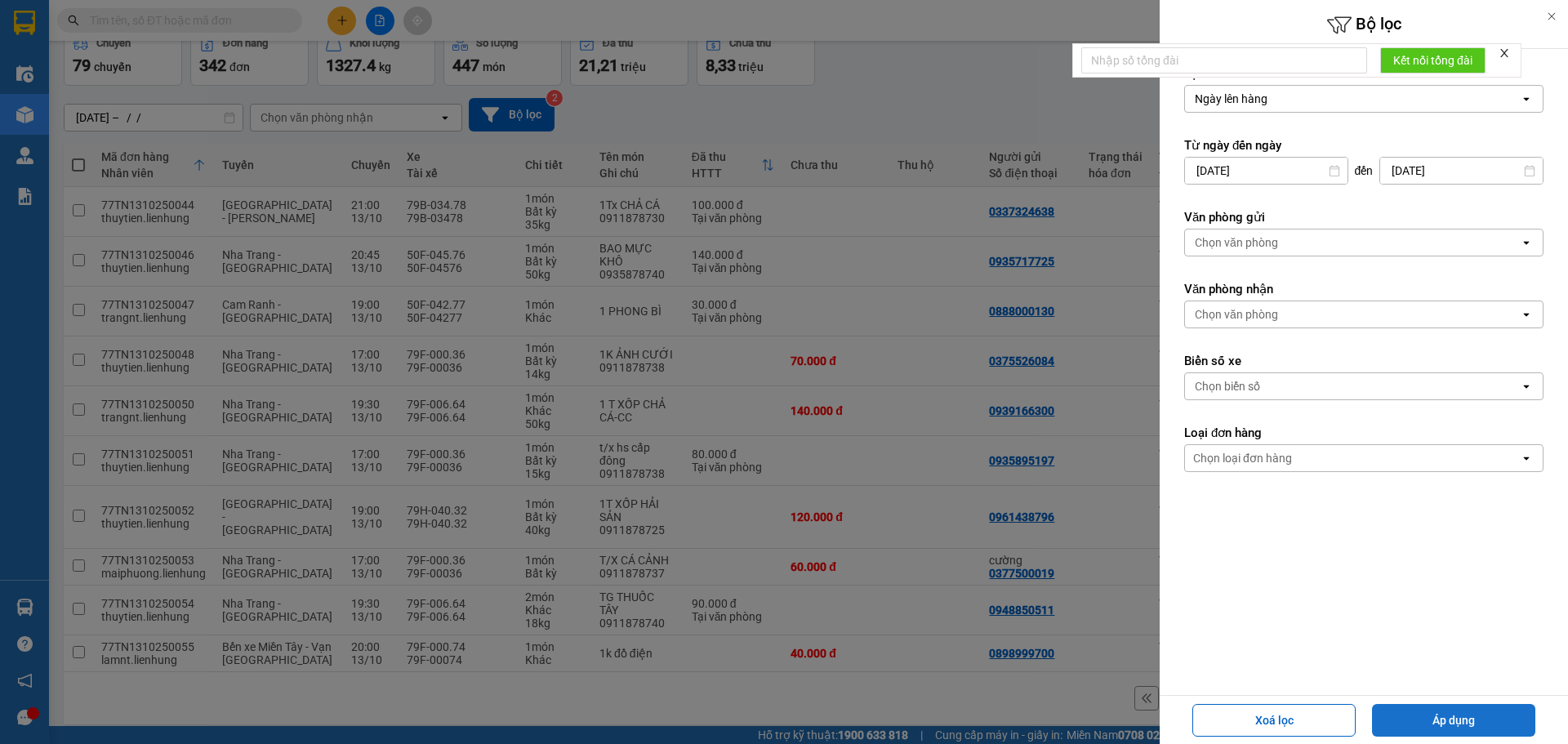
click at [1461, 721] on button "Áp dụng" at bounding box center [1454, 720] width 164 height 33
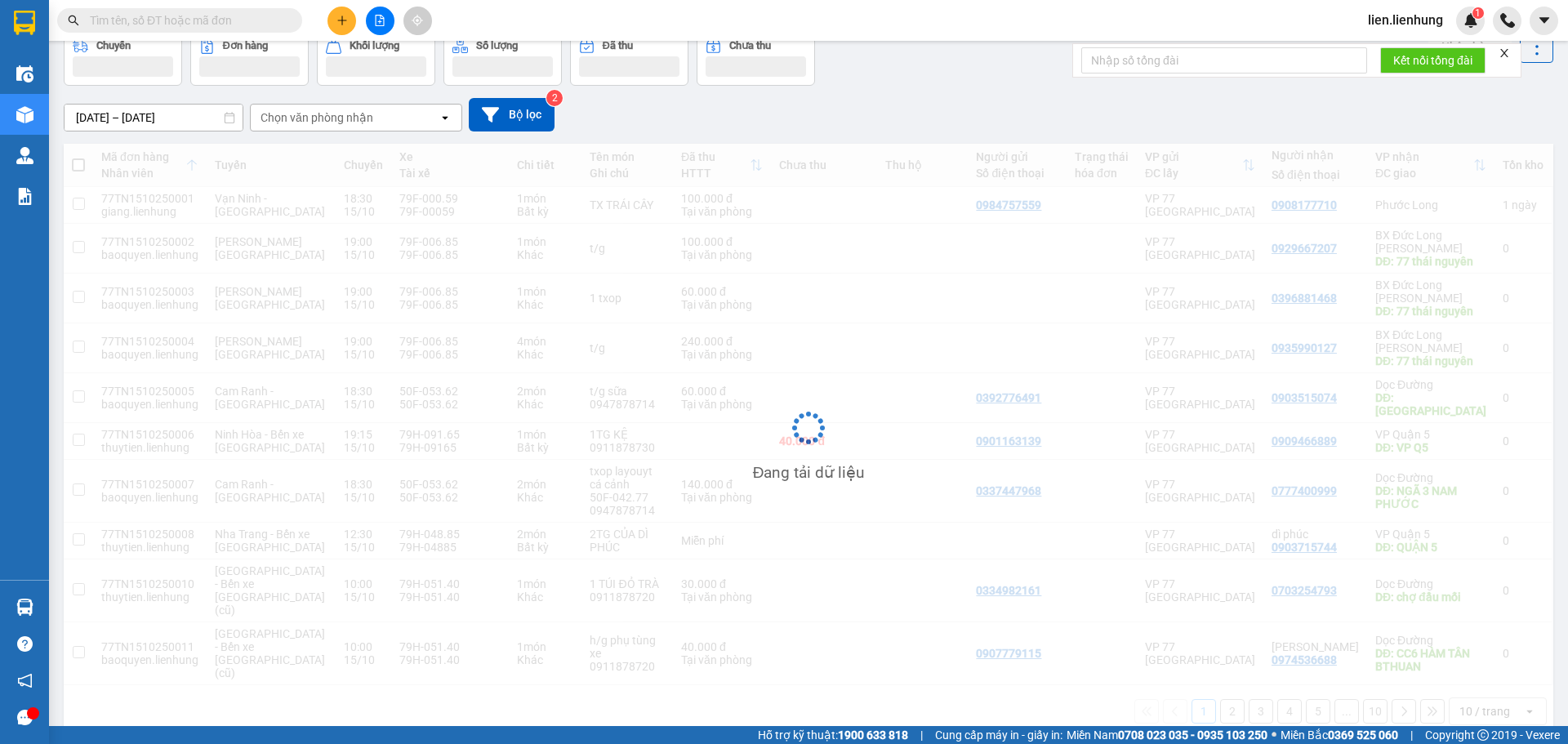
scroll to position [75, 0]
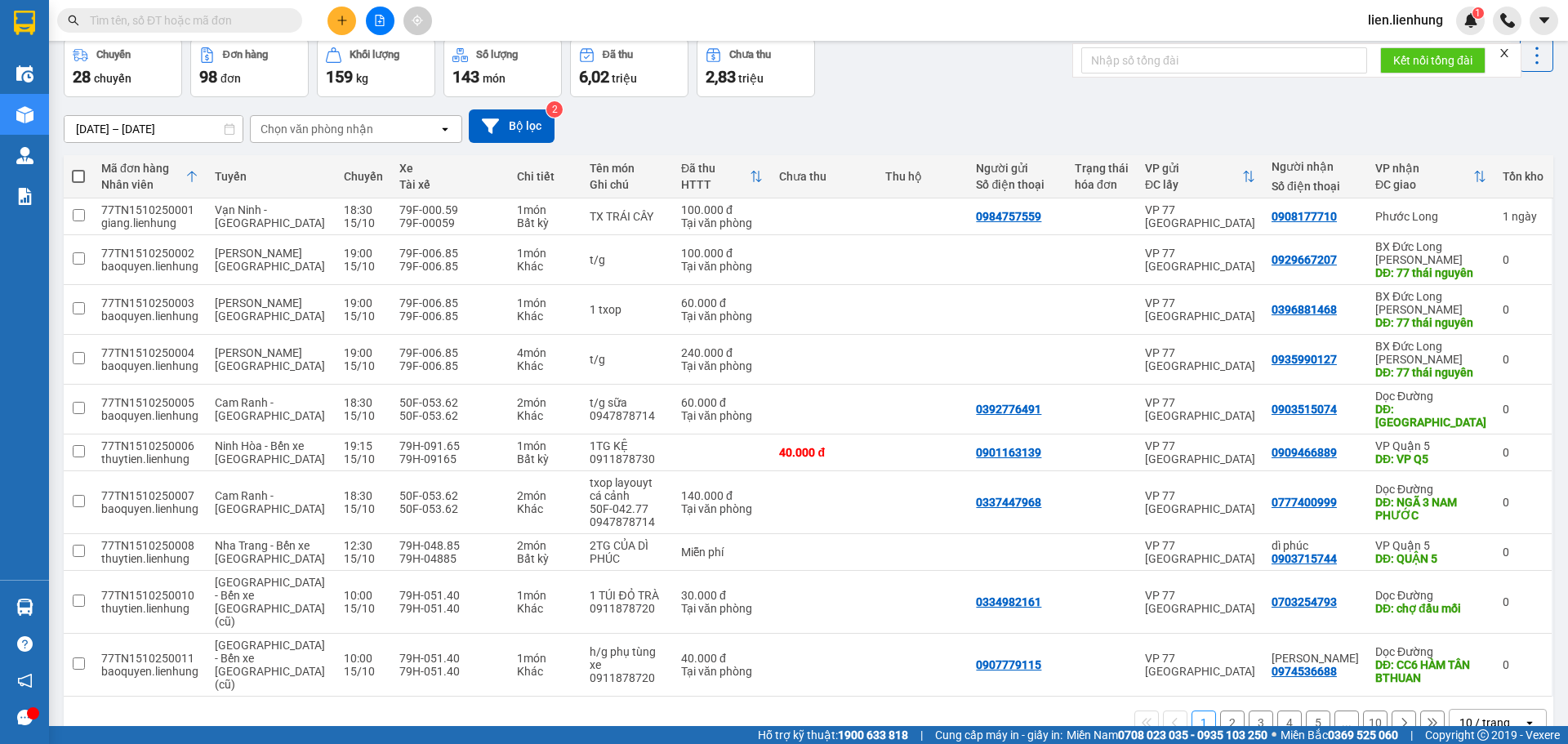
click at [358, 134] on div "Chọn văn phòng nhận" at bounding box center [316, 129] width 112 height 17
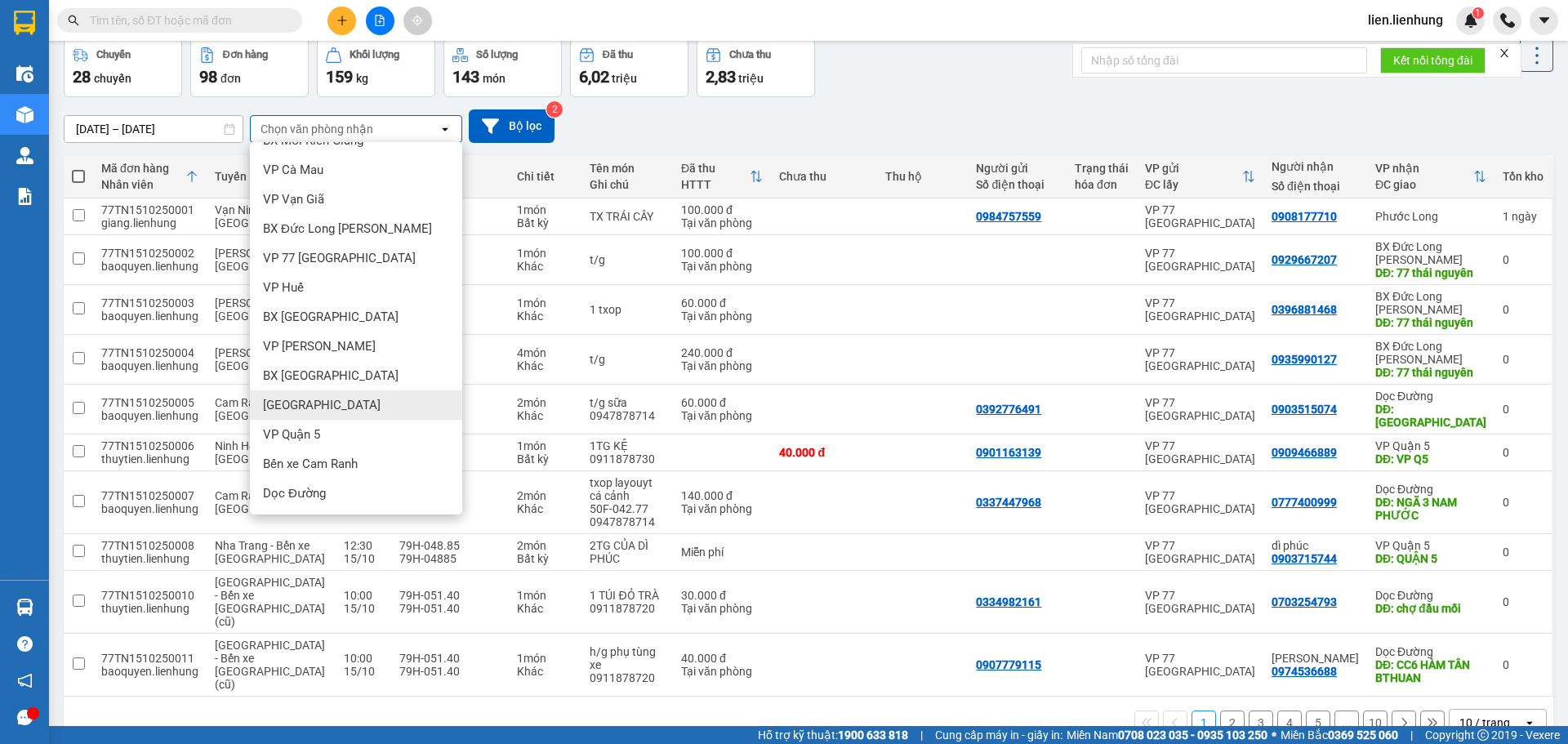
scroll to position [163, 0]
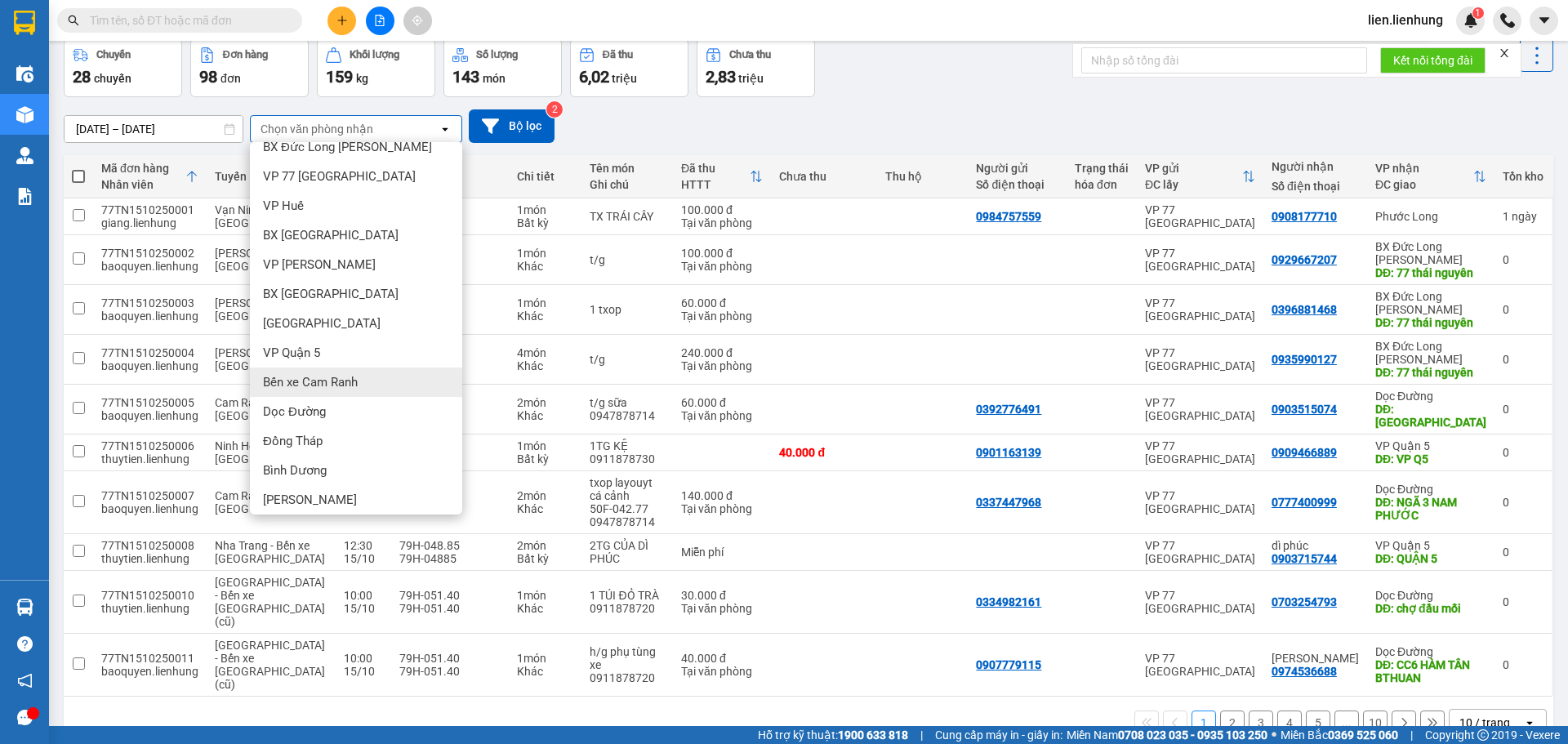
click at [340, 379] on span "Bến xe Cam Ranh" at bounding box center [310, 382] width 95 height 17
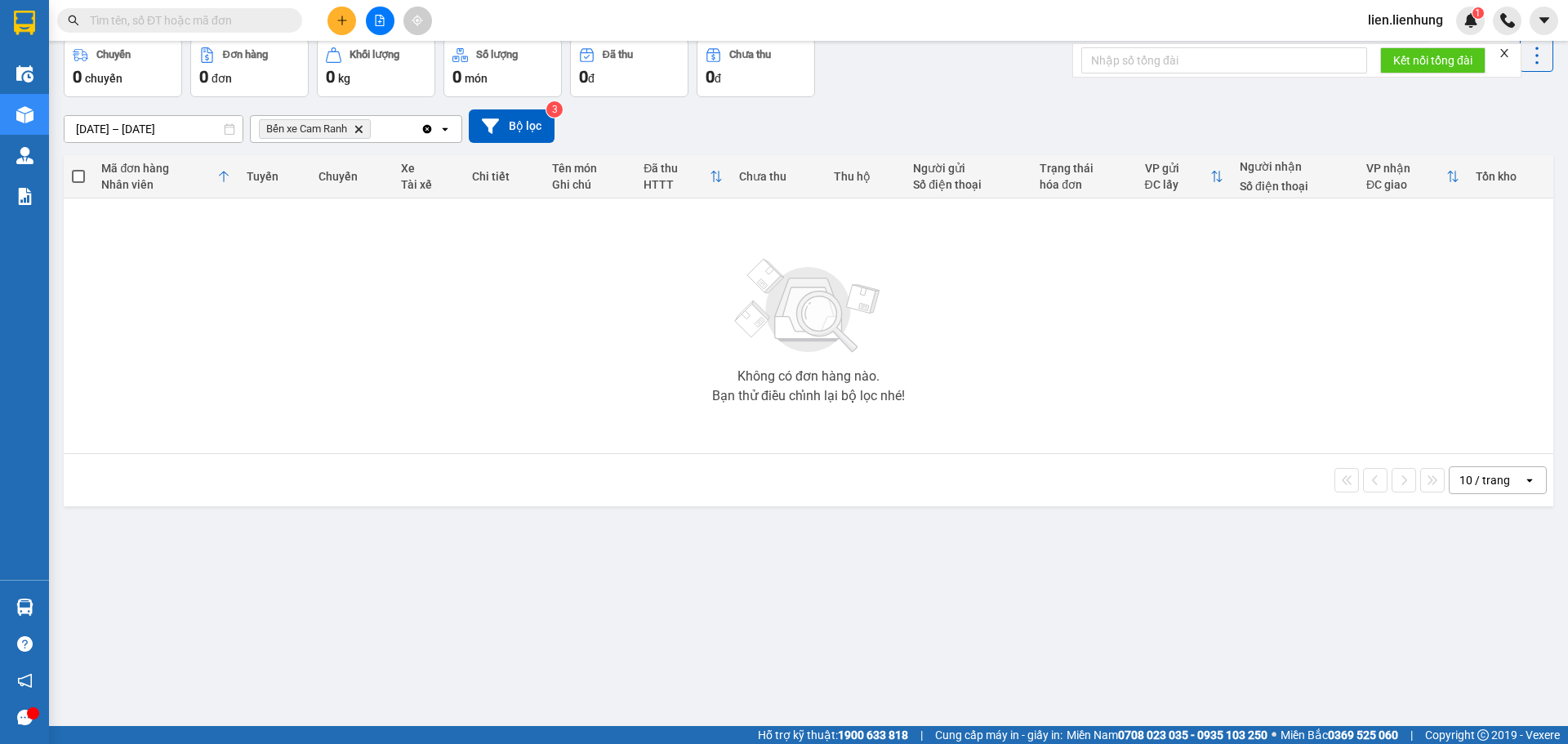
click at [128, 135] on input "15/10/2025 – 15/10/2025" at bounding box center [153, 129] width 178 height 26
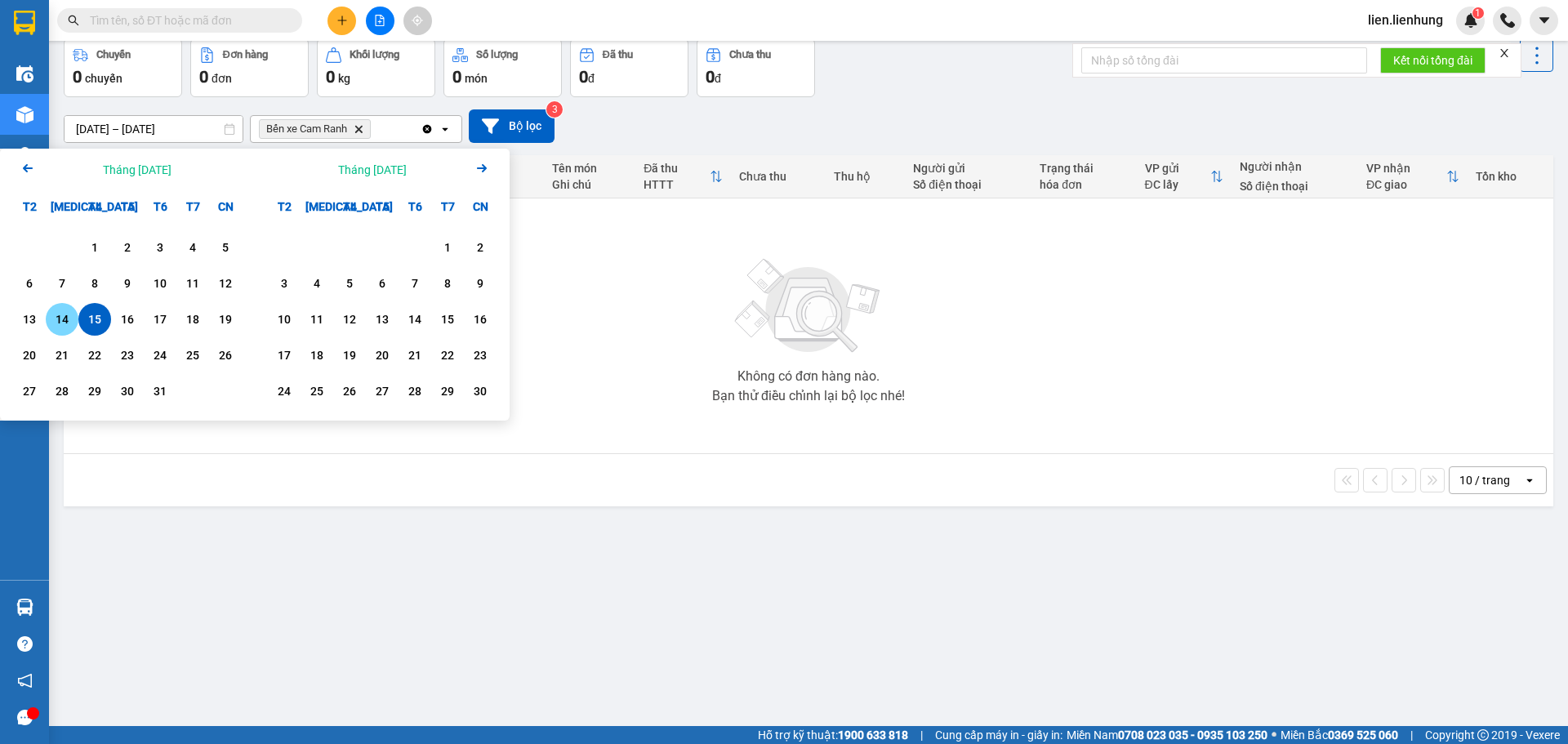
click at [64, 315] on div "14" at bounding box center [62, 320] width 23 height 20
click at [166, 133] on input "14/10/2025 – / /" at bounding box center [153, 129] width 178 height 26
click at [57, 320] on div "14" at bounding box center [62, 320] width 23 height 20
type input "14/10/2025 – 14/10/2025"
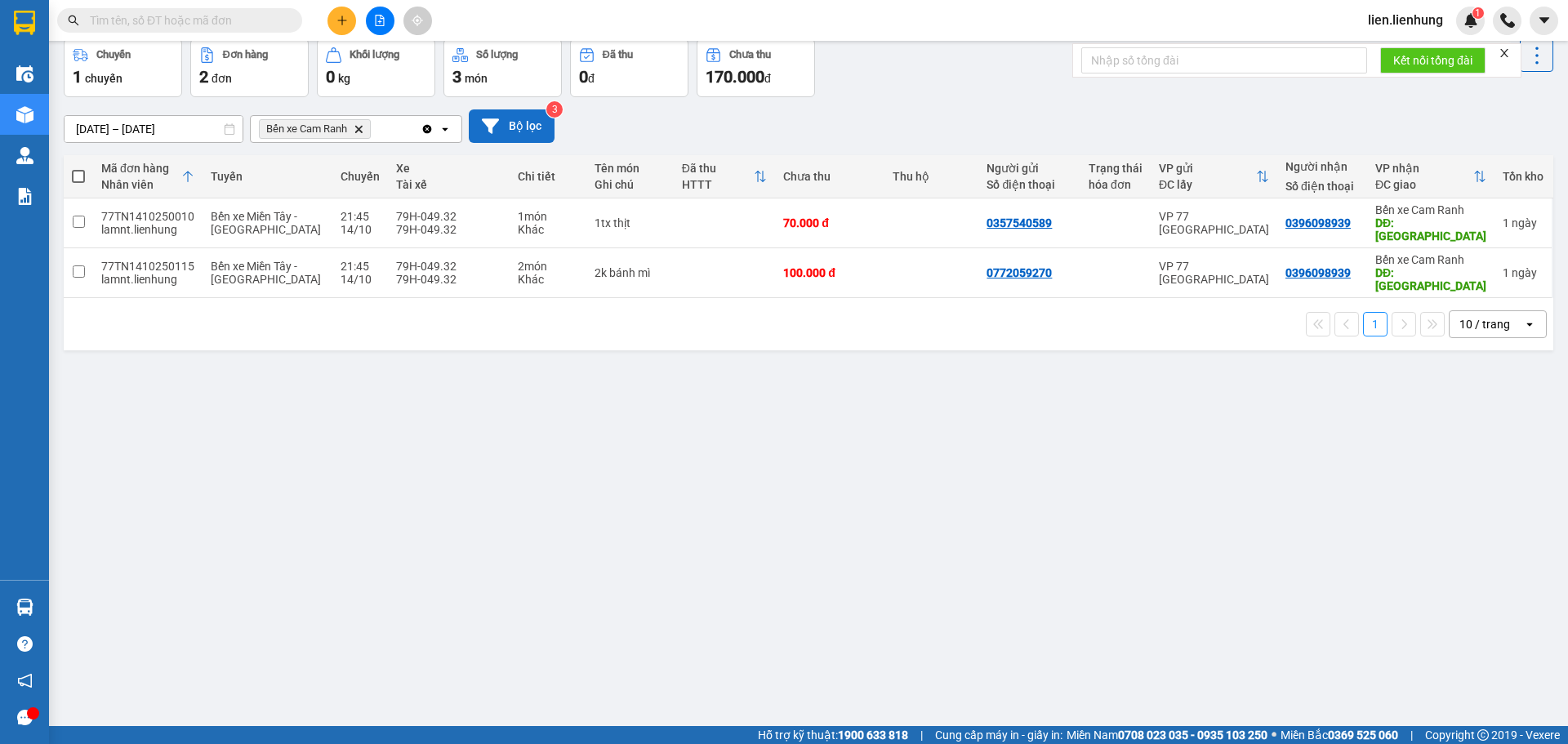
click at [499, 120] on button "Bộ lọc" at bounding box center [511, 126] width 86 height 34
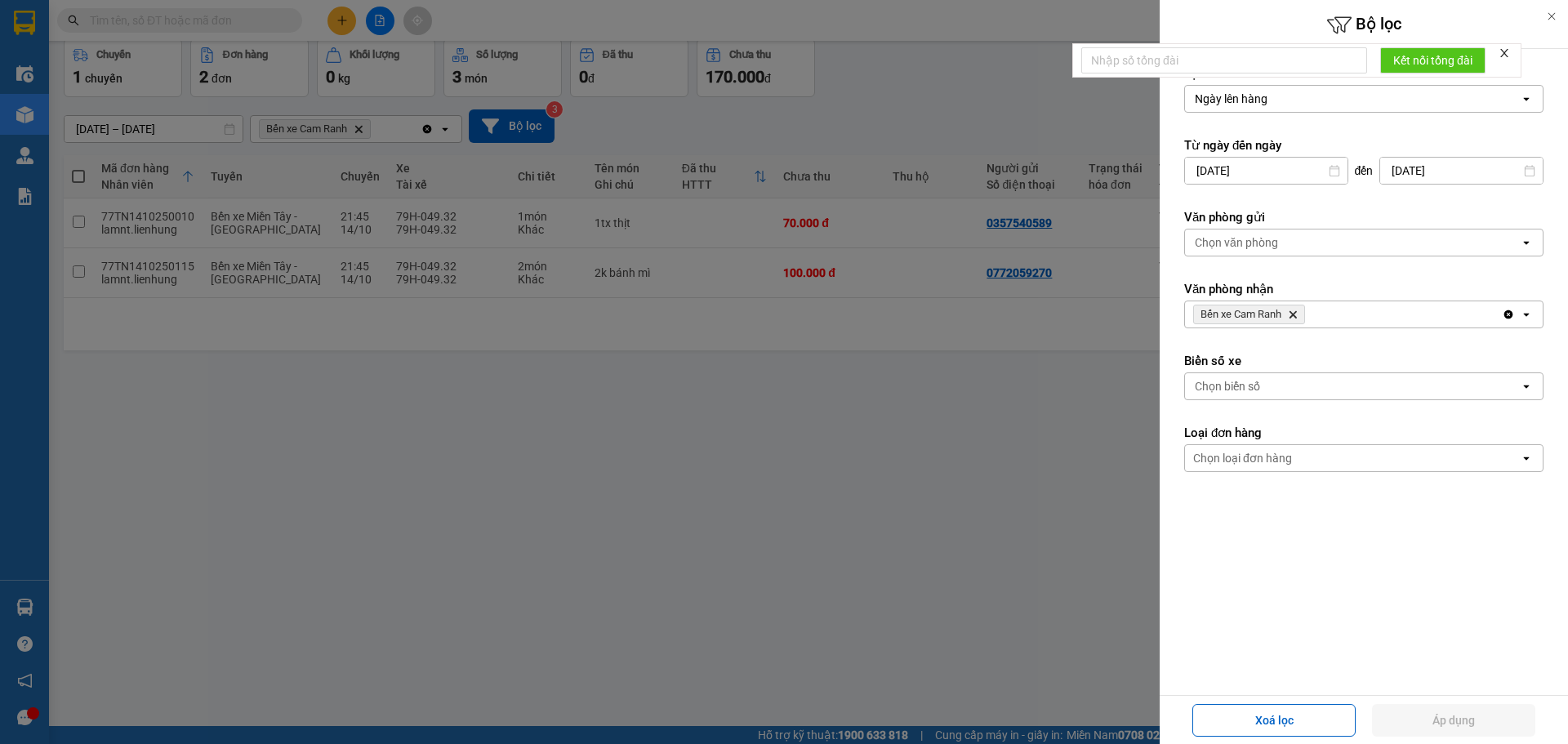
click at [919, 603] on div at bounding box center [784, 372] width 1568 height 744
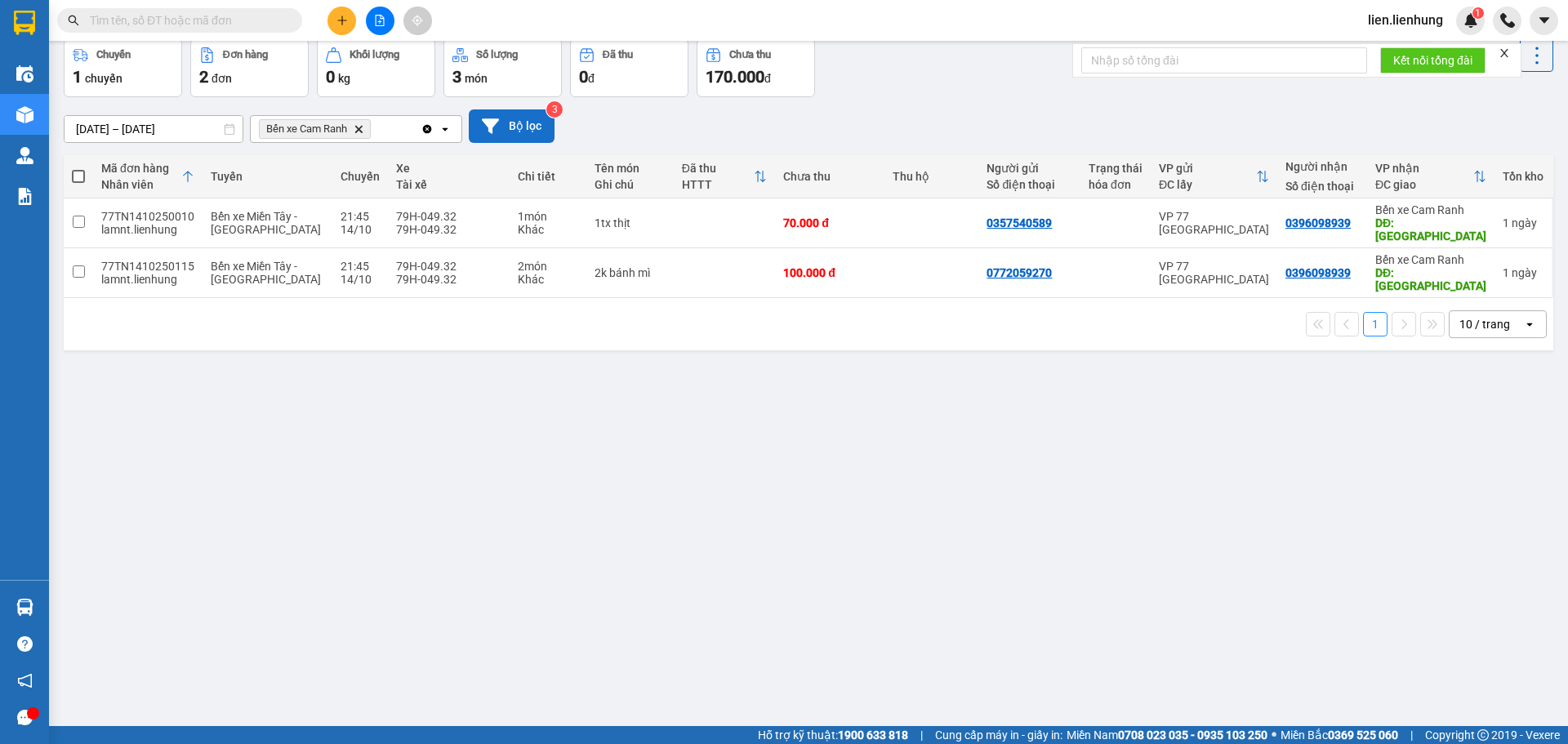
click at [511, 130] on button "Bộ lọc" at bounding box center [511, 126] width 86 height 34
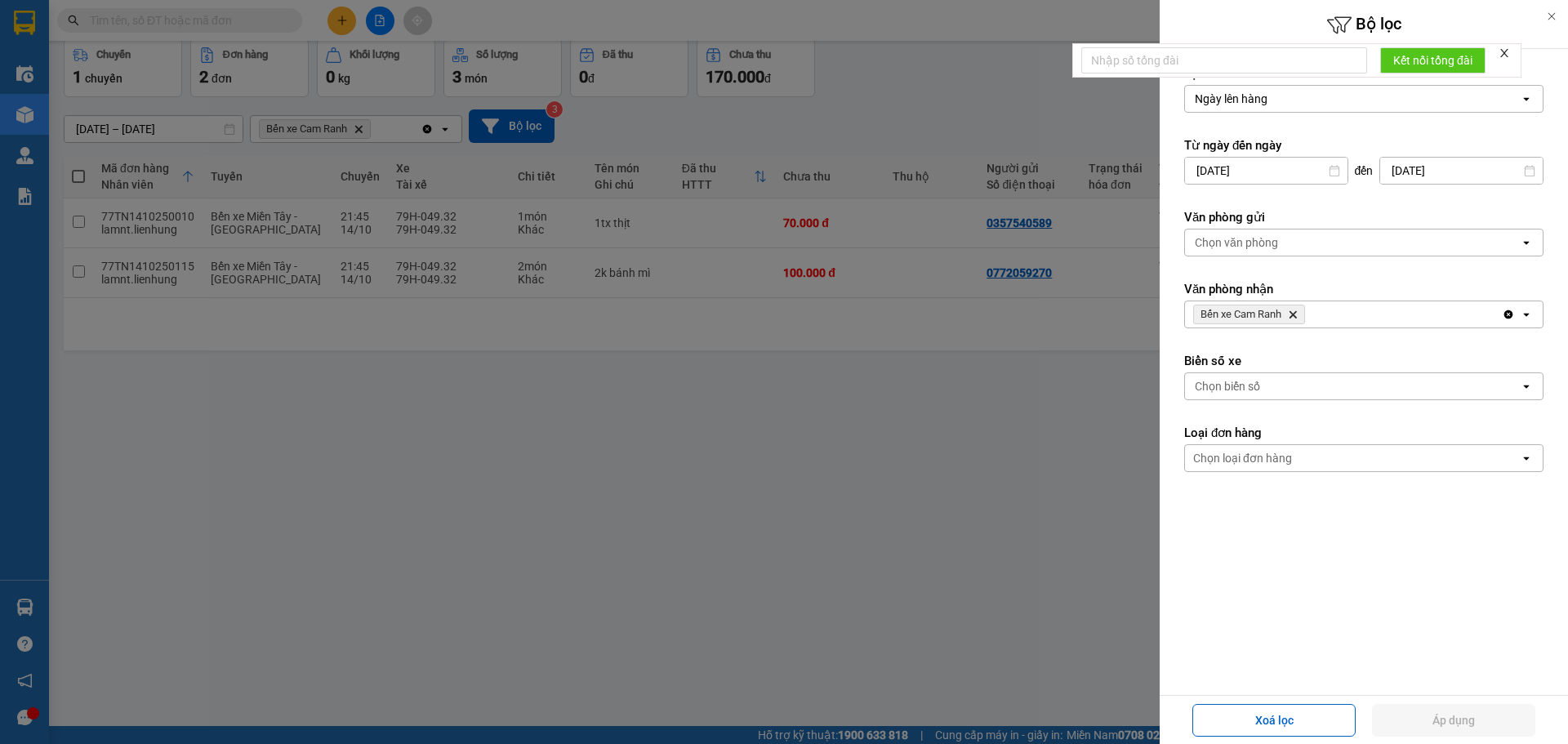
click at [514, 458] on div at bounding box center [784, 372] width 1568 height 744
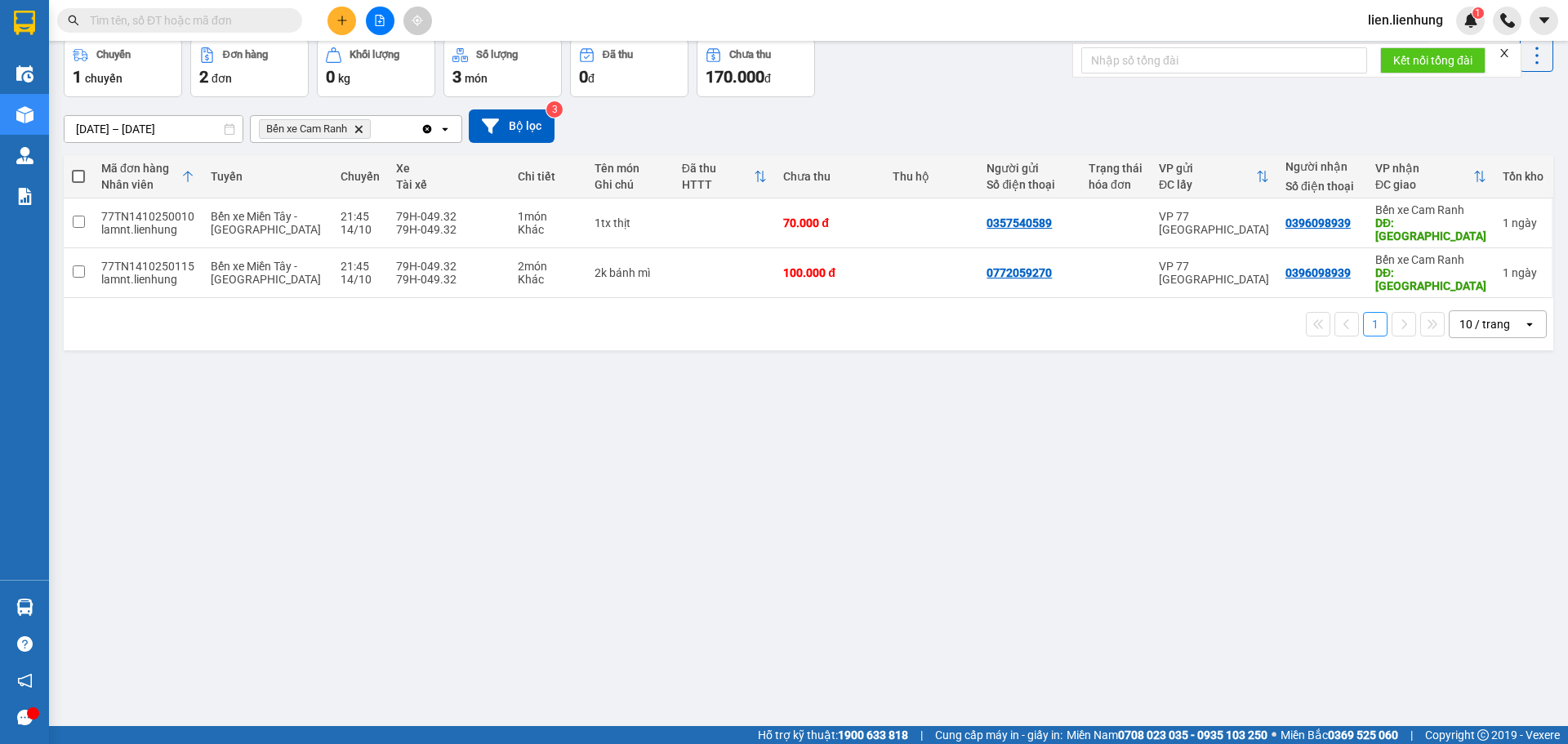
click at [364, 128] on span "Bến xe Cam Ranh Delete" at bounding box center [314, 129] width 112 height 20
click at [361, 128] on icon "Bến xe Cam Ranh, close by backspace" at bounding box center [359, 128] width 7 height 7
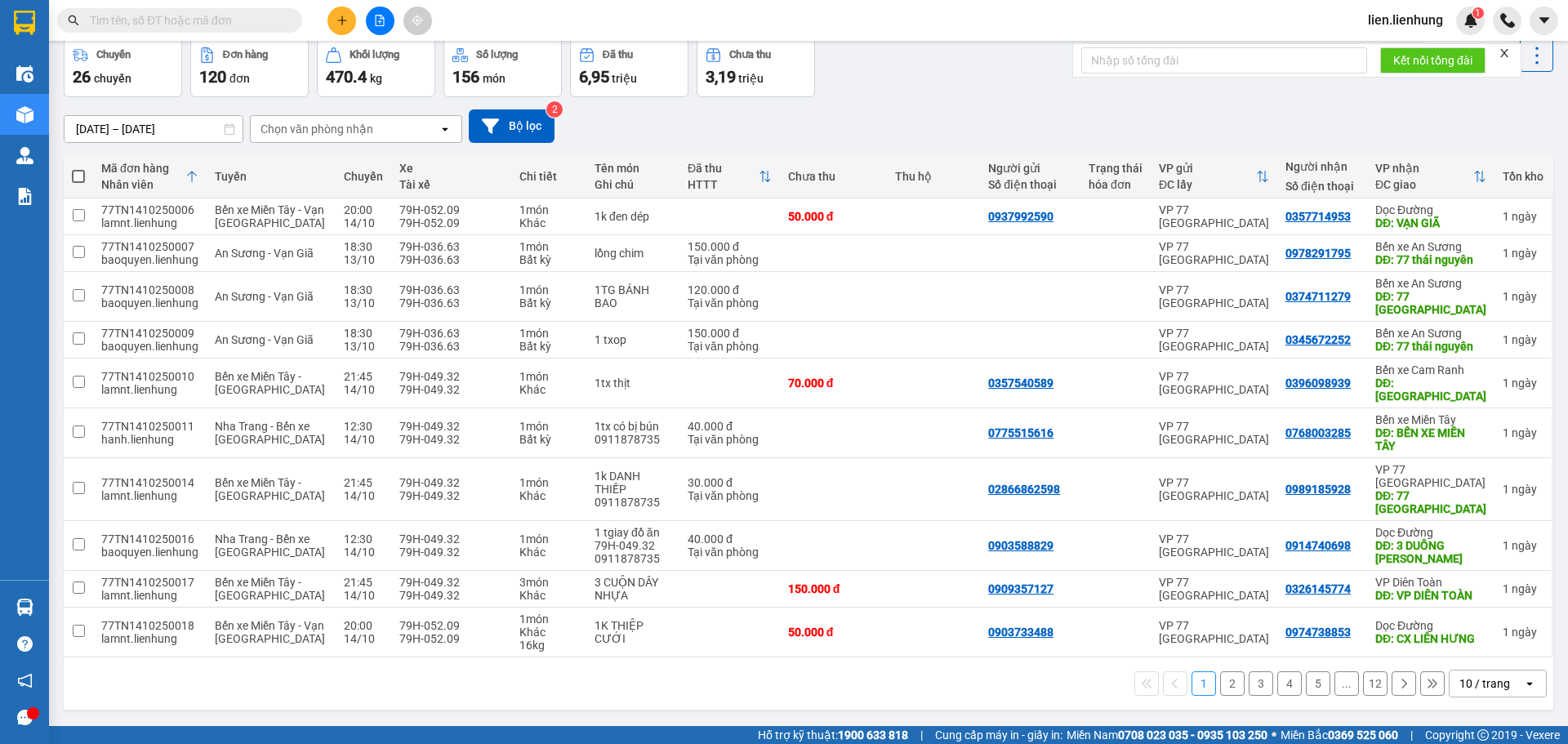
click at [429, 130] on div "Chọn văn phòng nhận" at bounding box center [344, 129] width 188 height 26
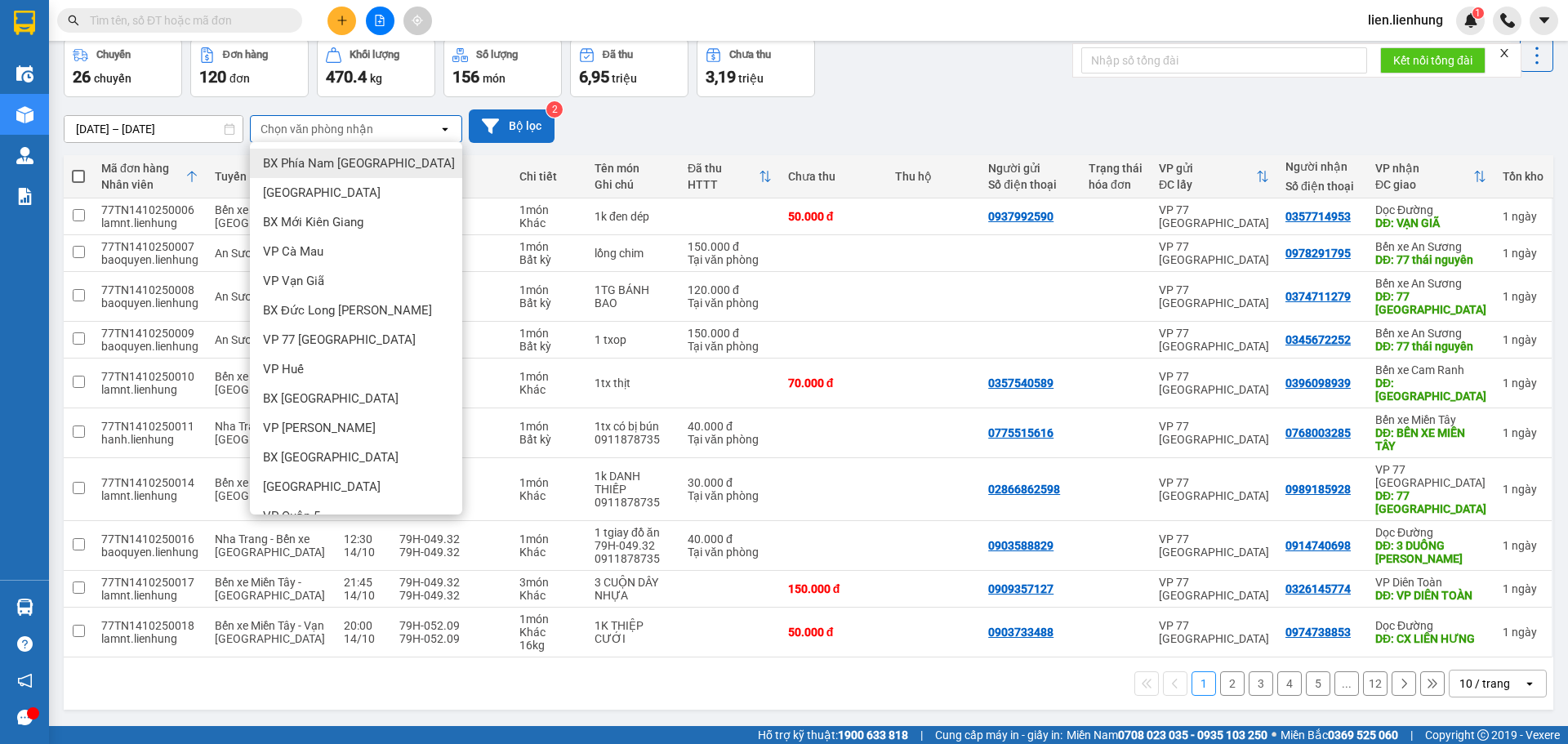
click at [532, 138] on button "Bộ lọc" at bounding box center [511, 126] width 86 height 34
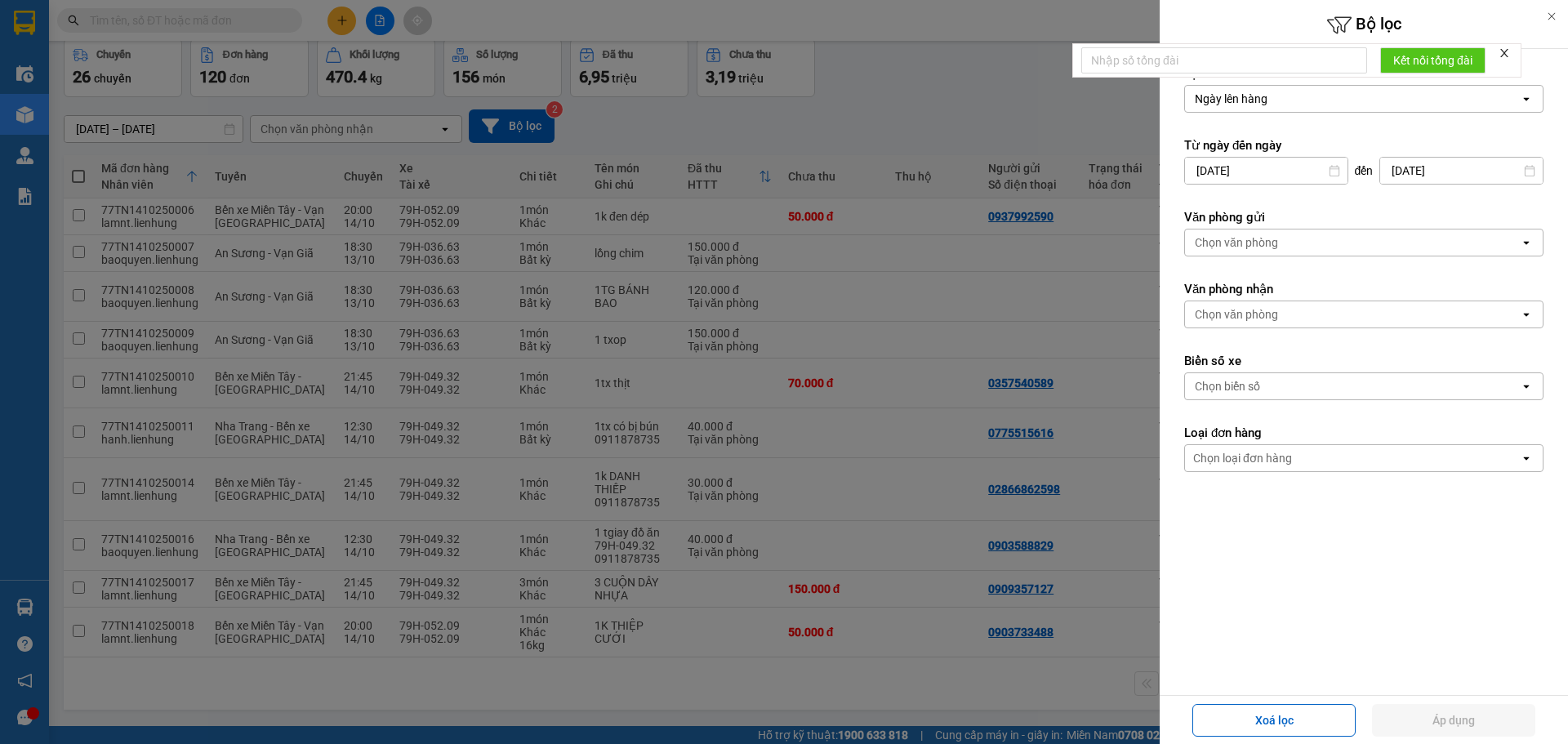
click at [1509, 54] on icon "close" at bounding box center [1504, 53] width 12 height 12
click at [1271, 247] on div "Chọn văn phòng" at bounding box center [1236, 243] width 83 height 17
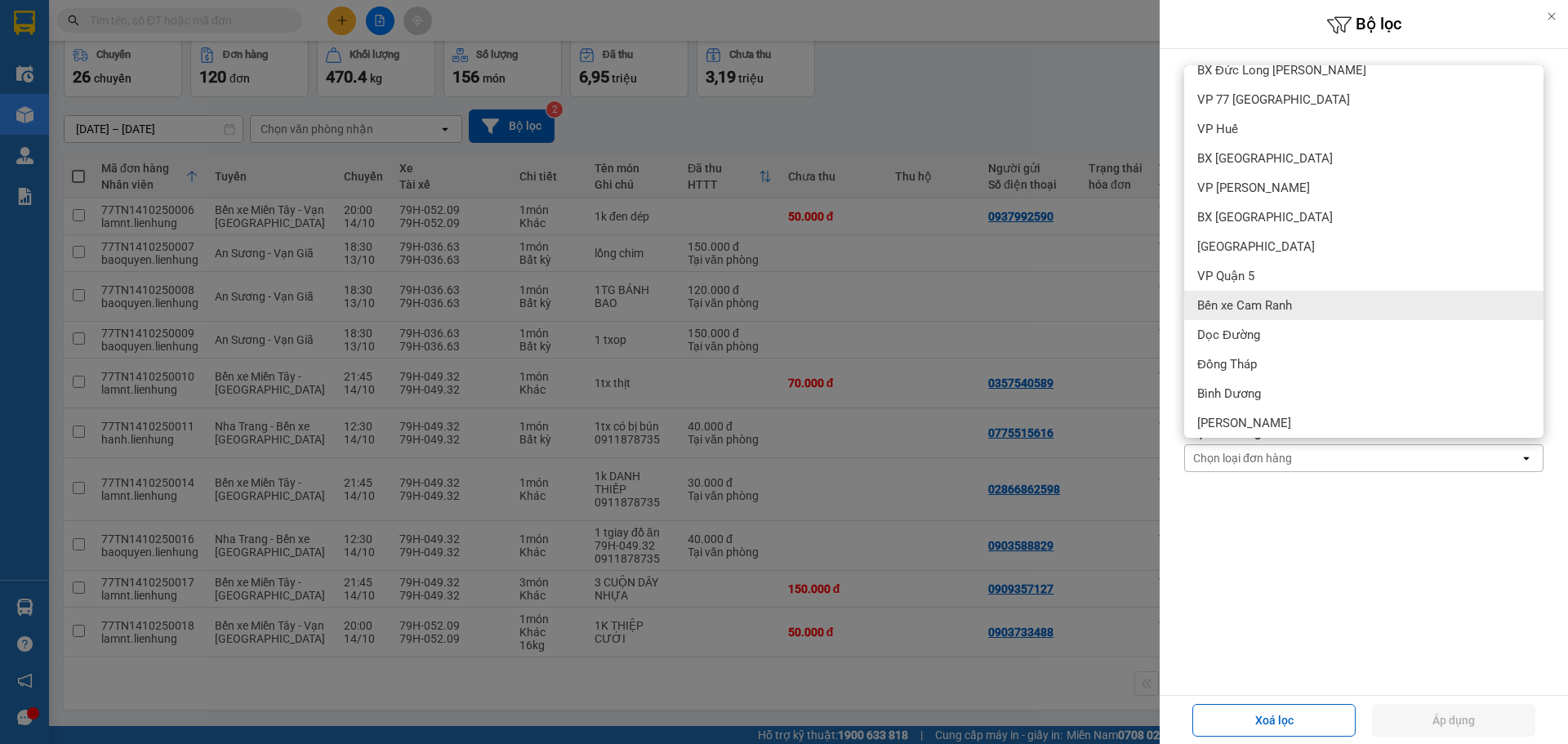
click at [1267, 301] on span "Bến xe Cam Ranh" at bounding box center [1244, 306] width 95 height 17
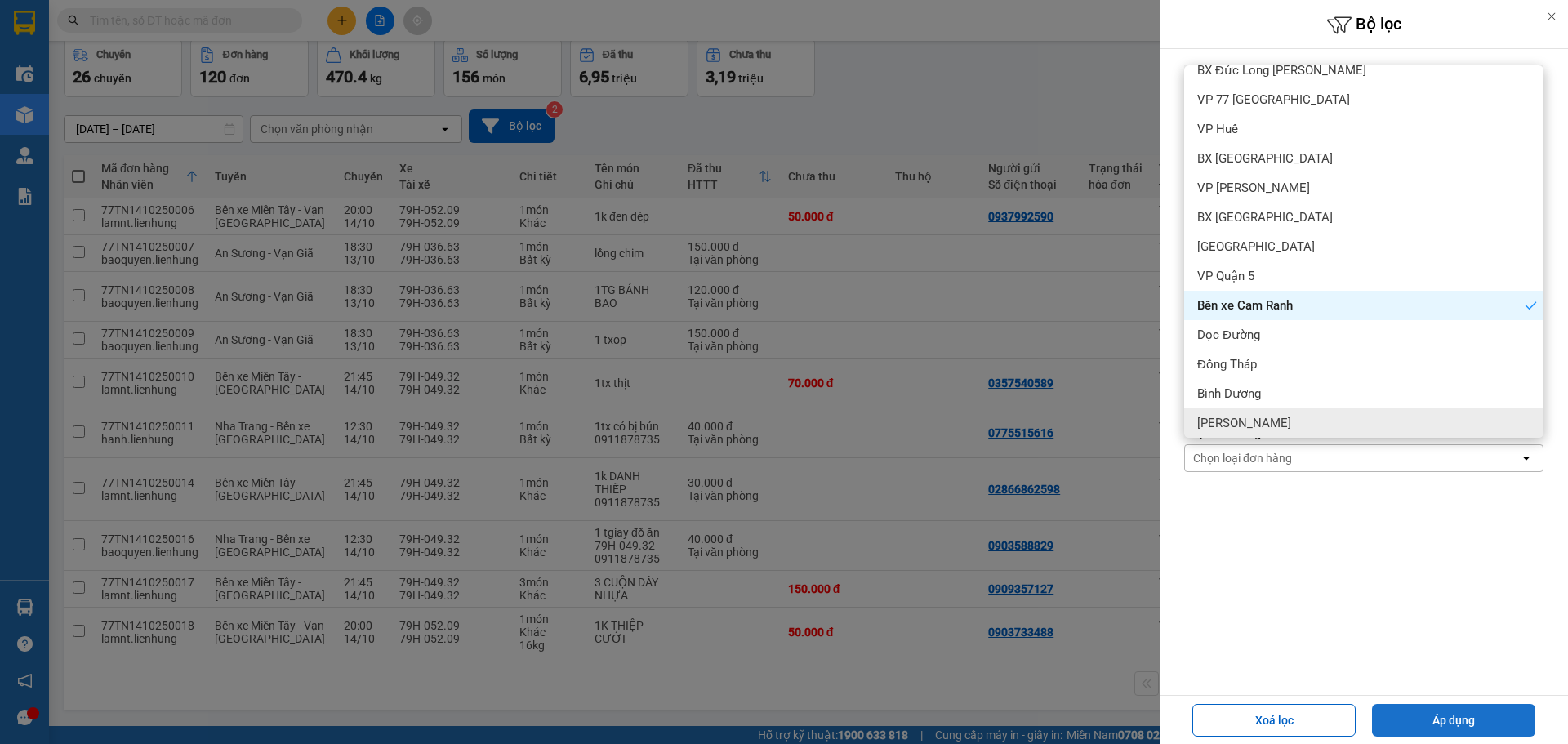
click at [1404, 713] on button "Áp dụng" at bounding box center [1454, 720] width 164 height 33
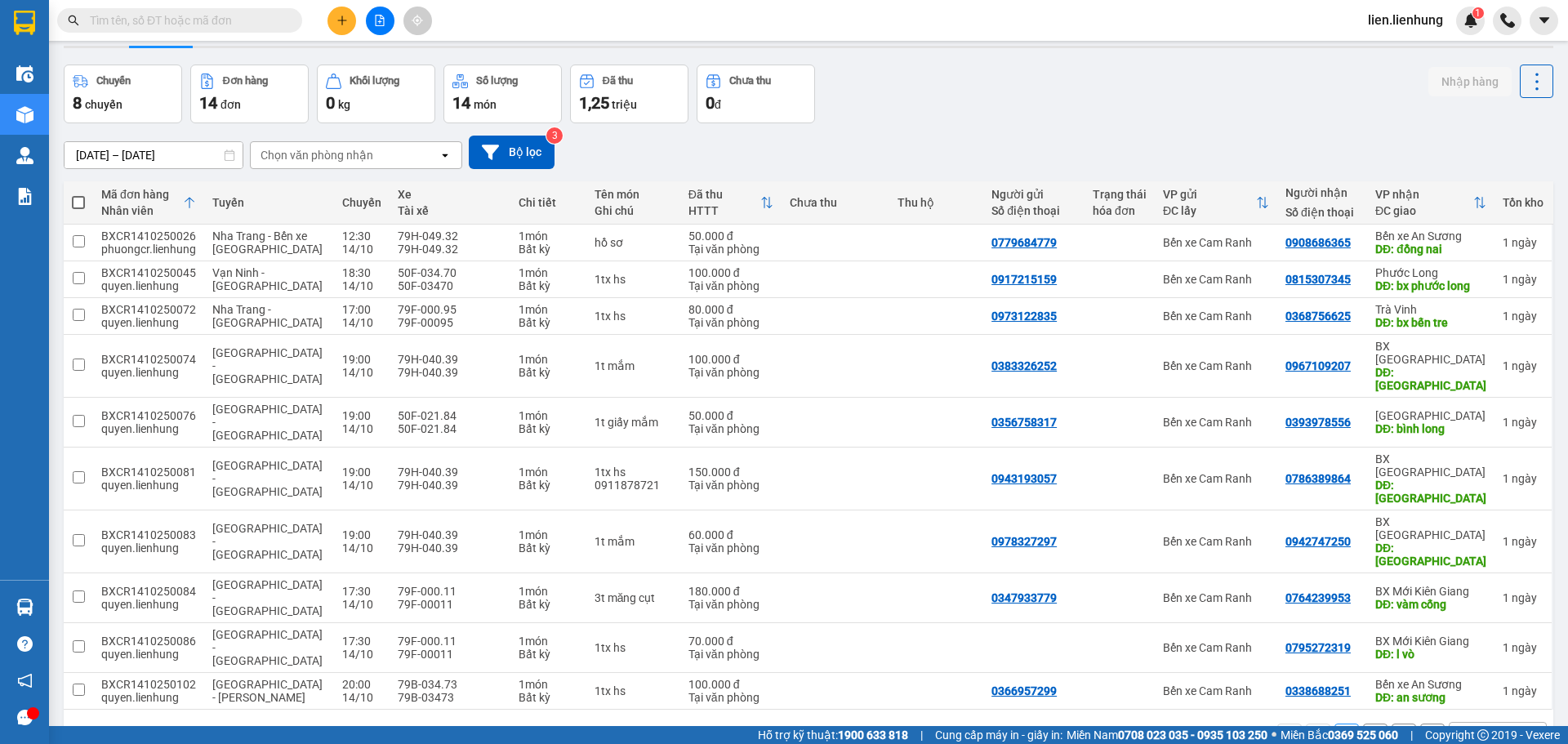
scroll to position [75, 0]
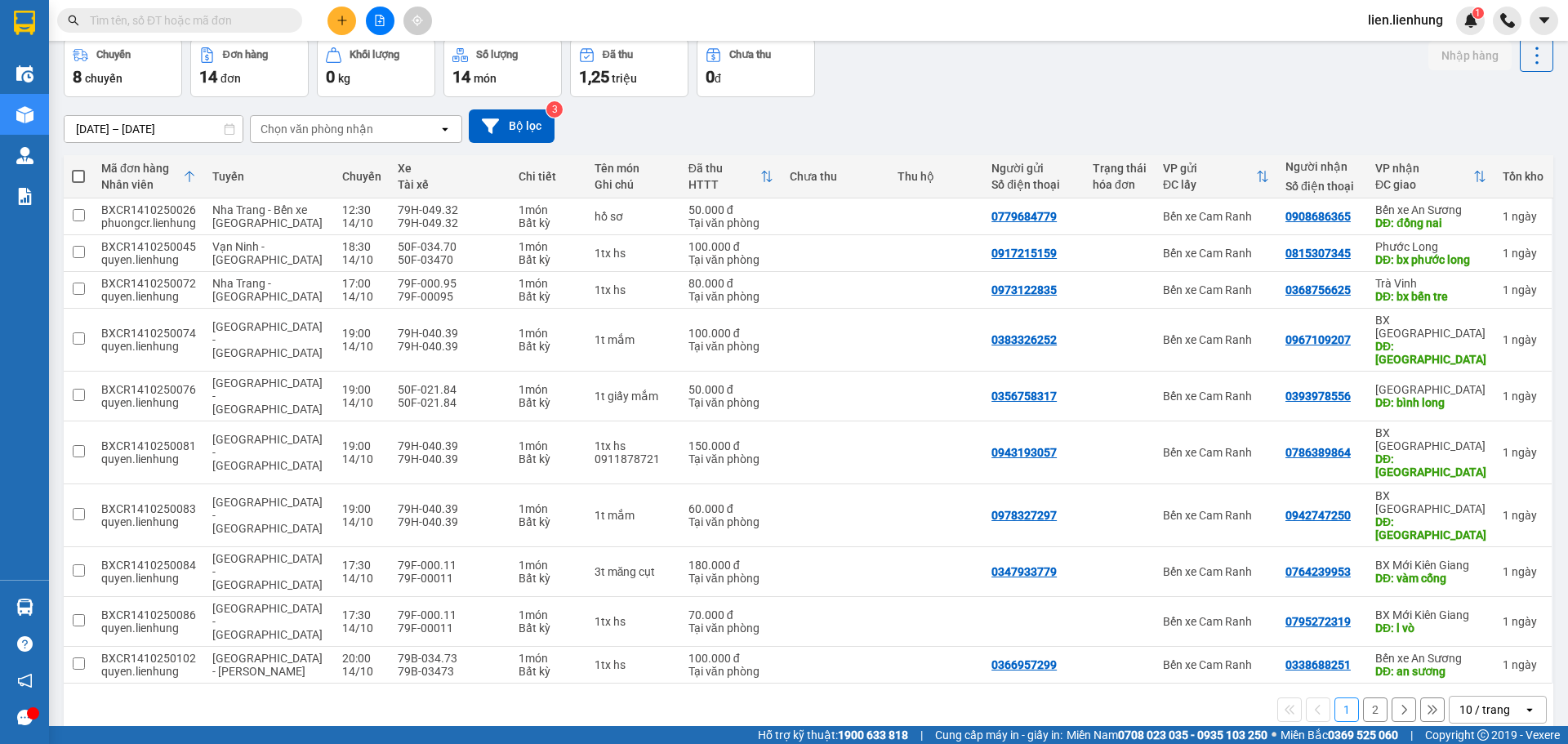
click at [1458, 696] on div "10 / trang" at bounding box center [1486, 709] width 74 height 26
click at [1460, 512] on span "50 / trang" at bounding box center [1475, 510] width 52 height 17
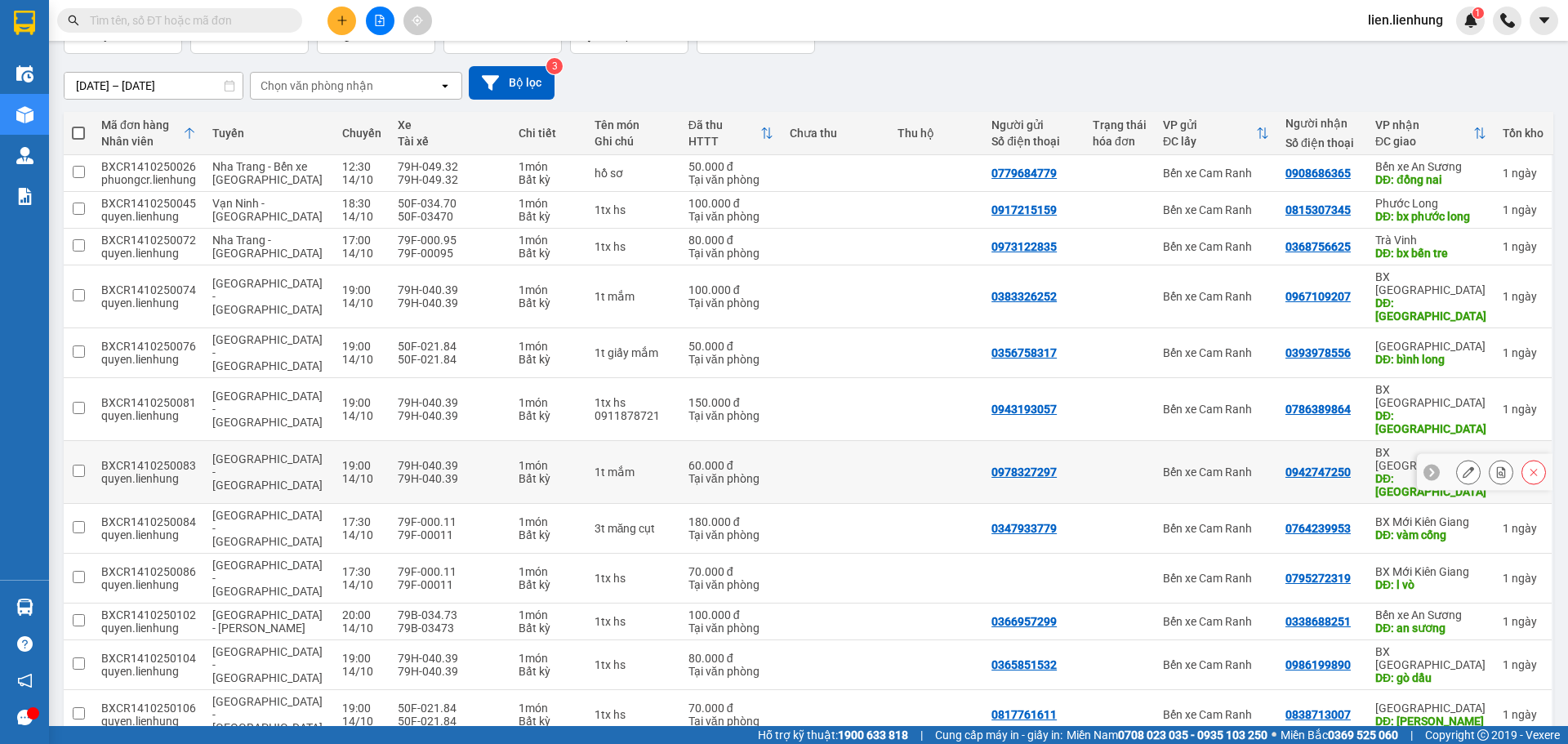
scroll to position [142, 0]
